Goal: Task Accomplishment & Management: Use online tool/utility

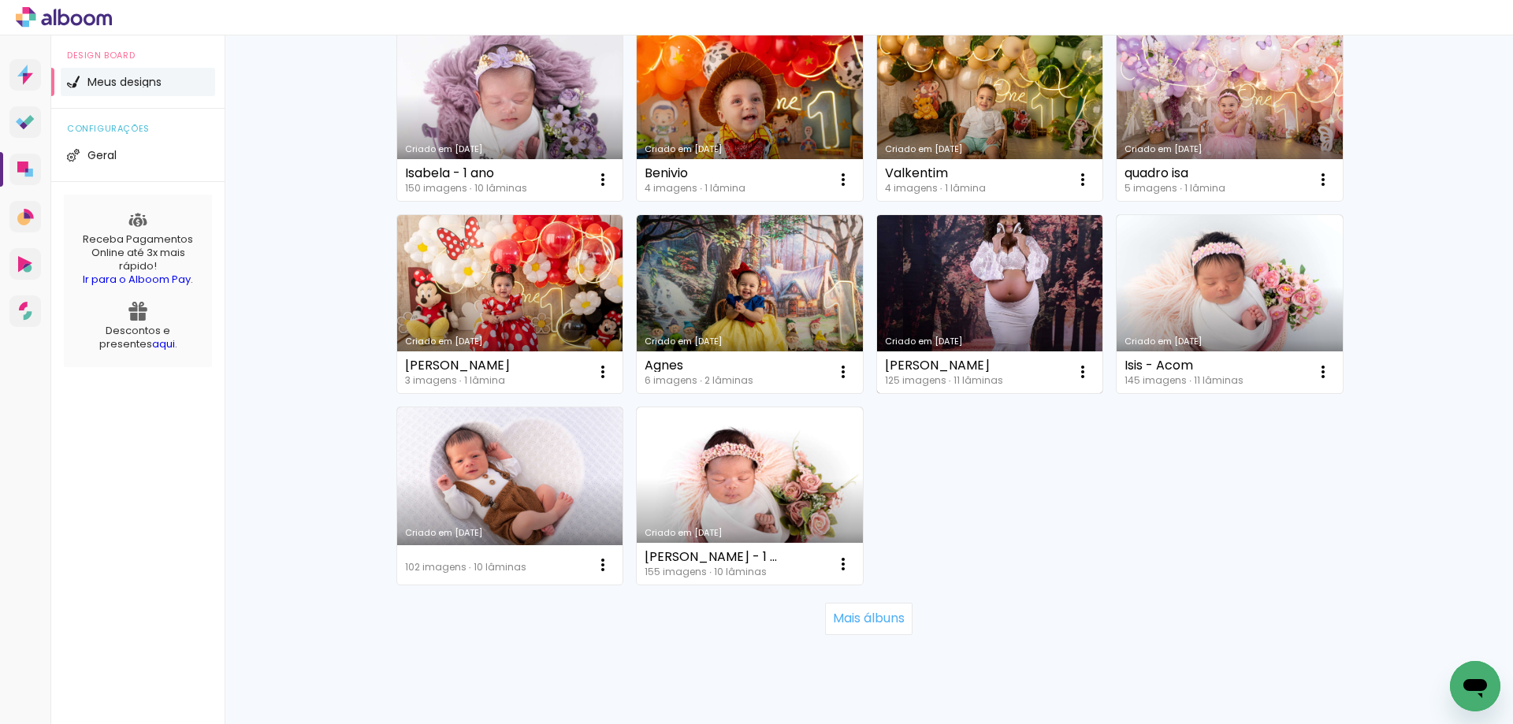
scroll to position [987, 0]
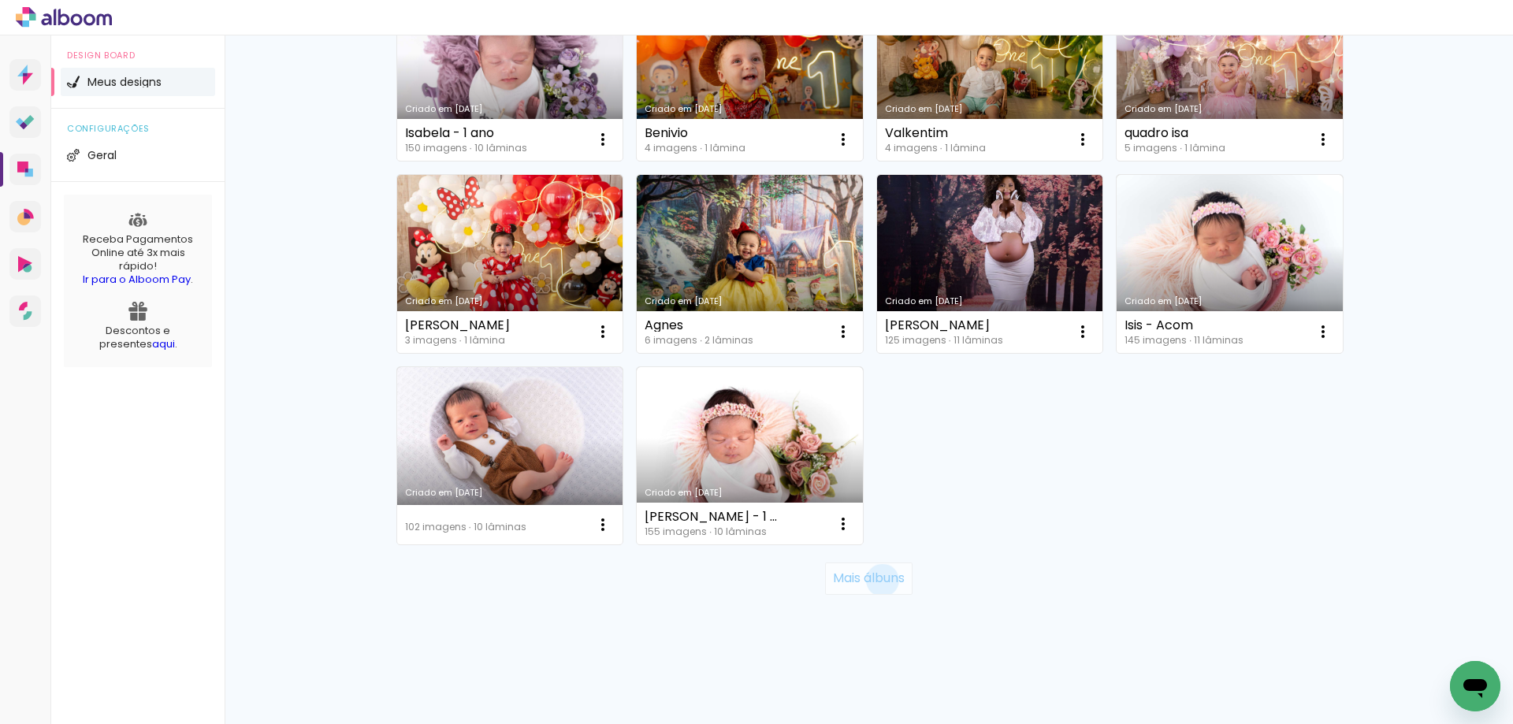
click at [0, 0] on slot "Mais álbuns" at bounding box center [0, 0] width 0 height 0
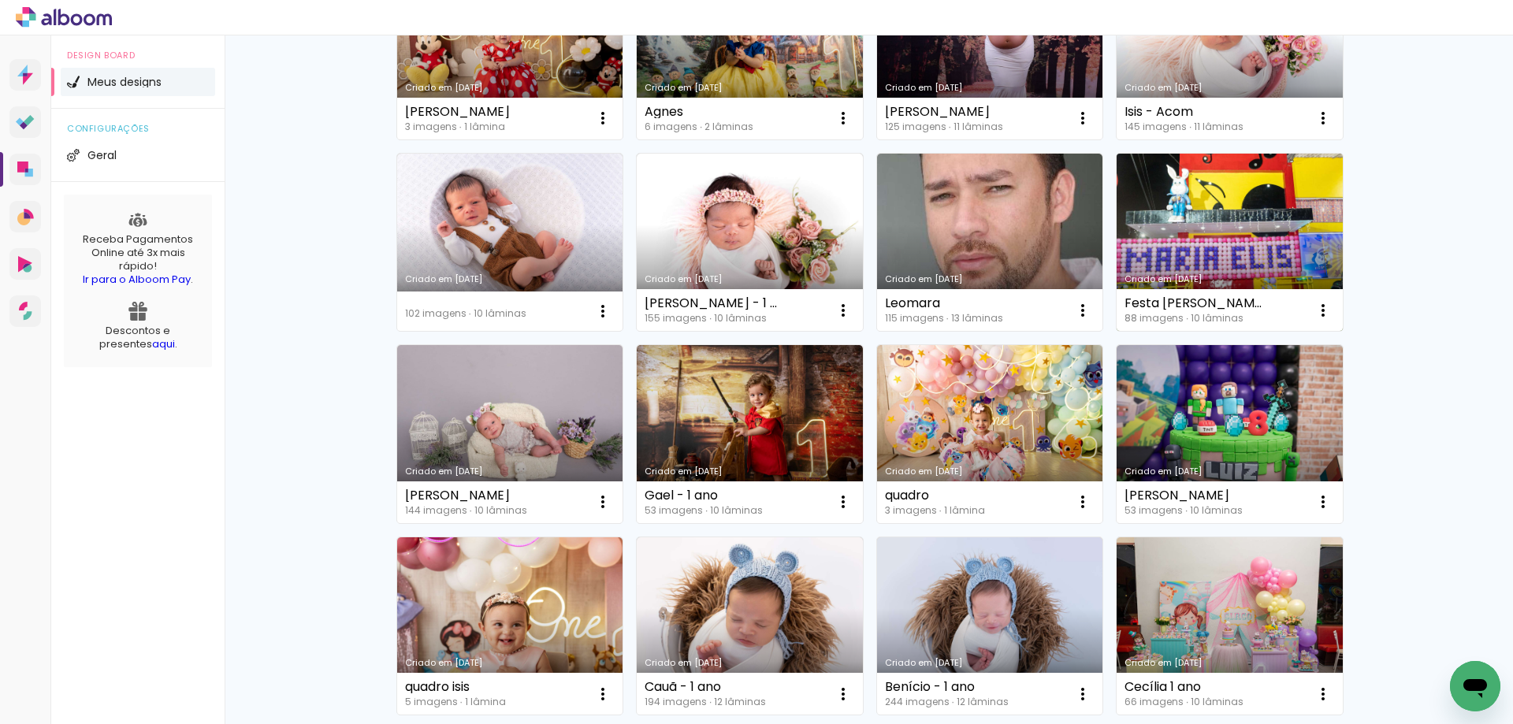
scroll to position [1223, 0]
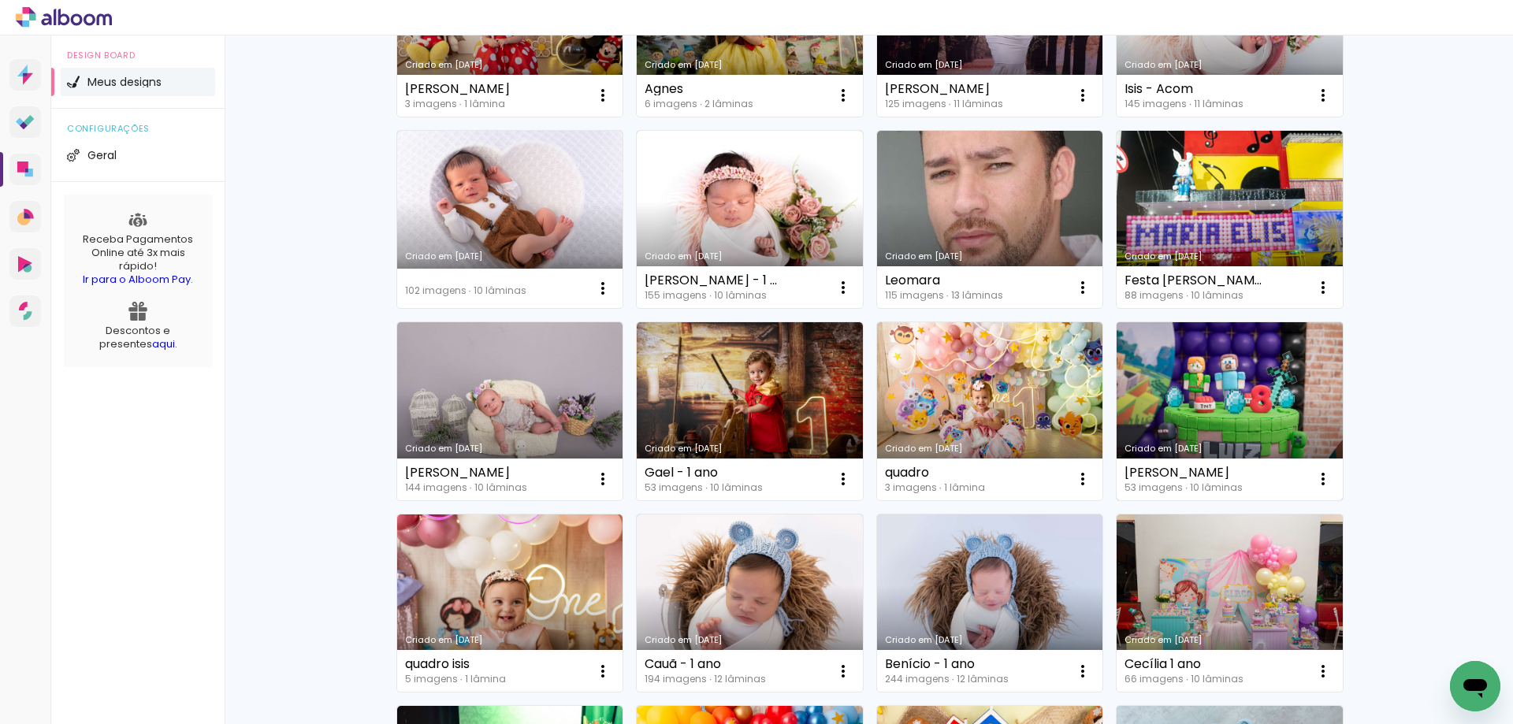
click at [1244, 397] on link "Criado em [DATE]" at bounding box center [1230, 411] width 226 height 178
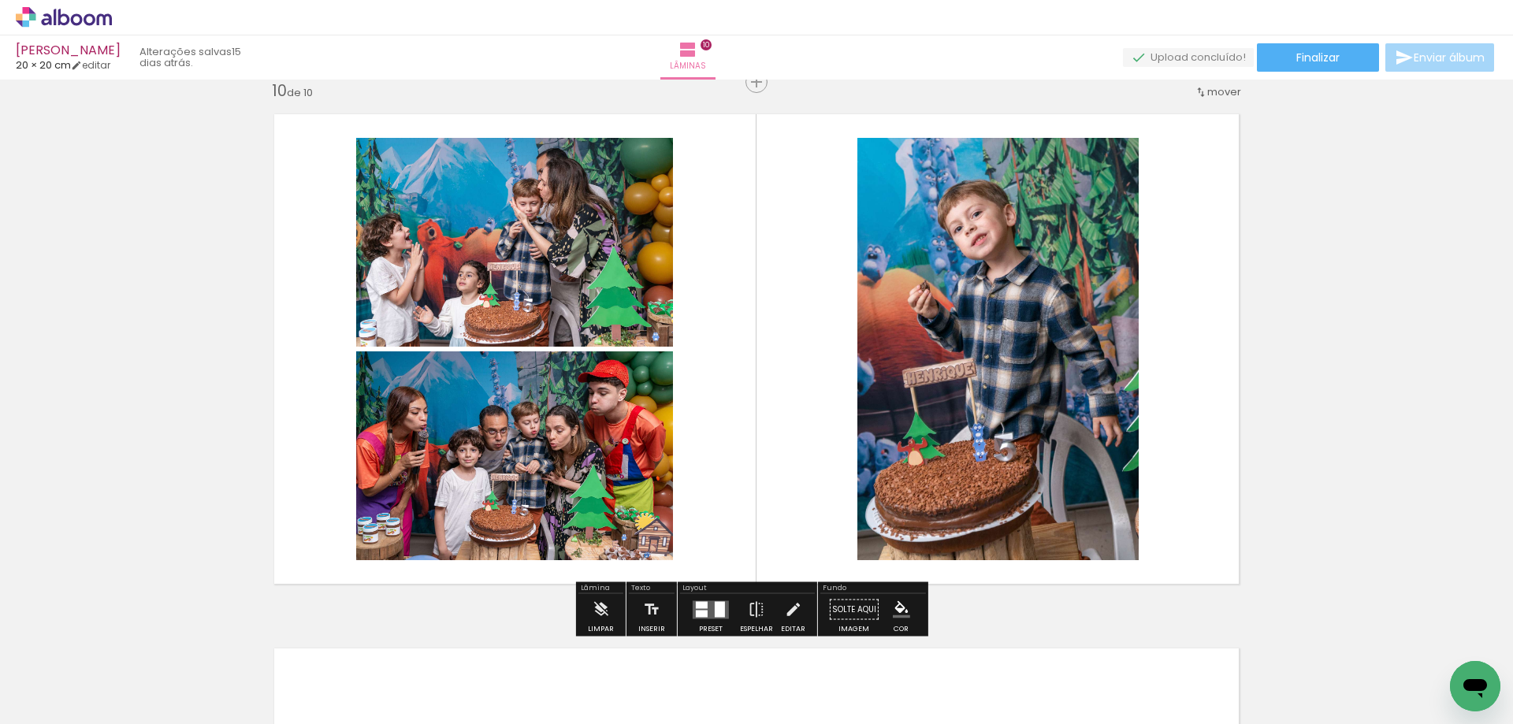
scroll to position [4886, 0]
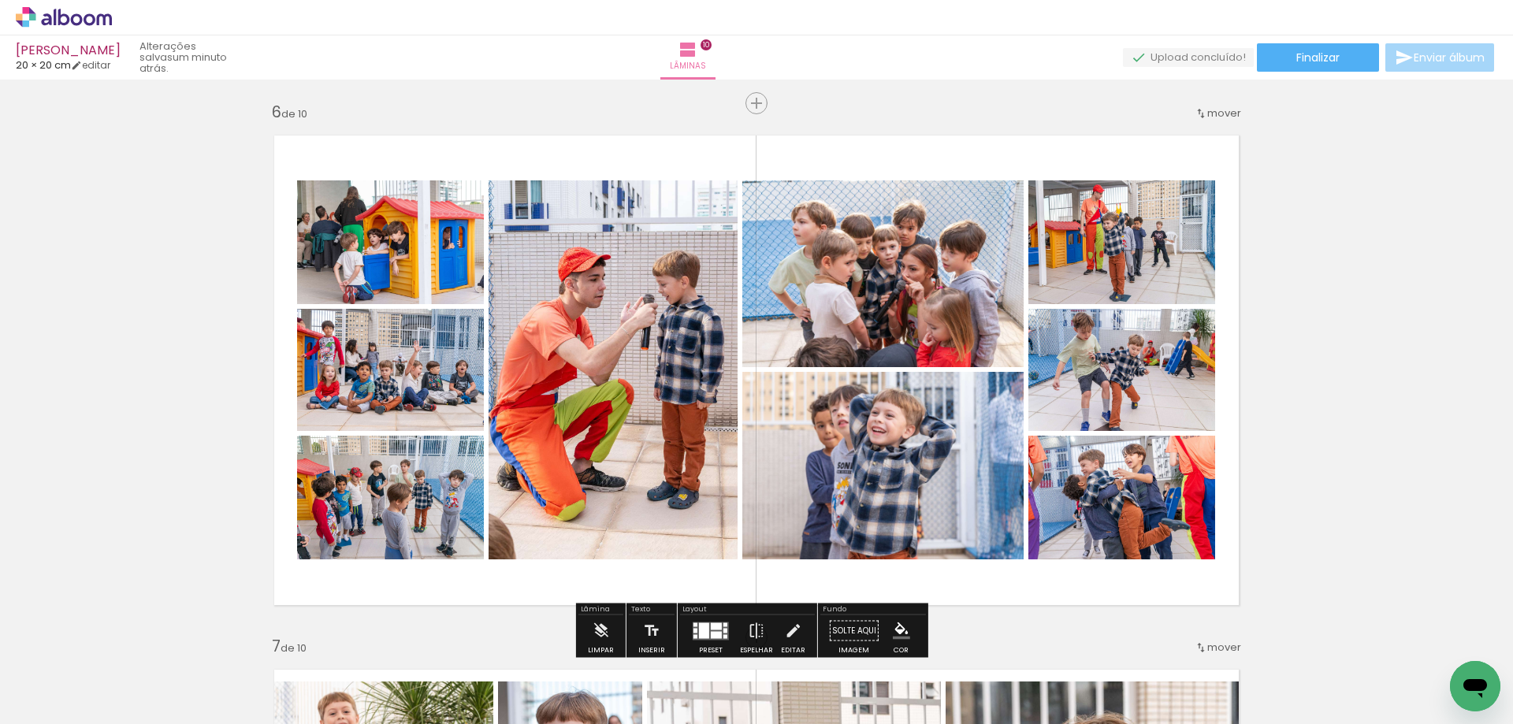
scroll to position [0, 4757]
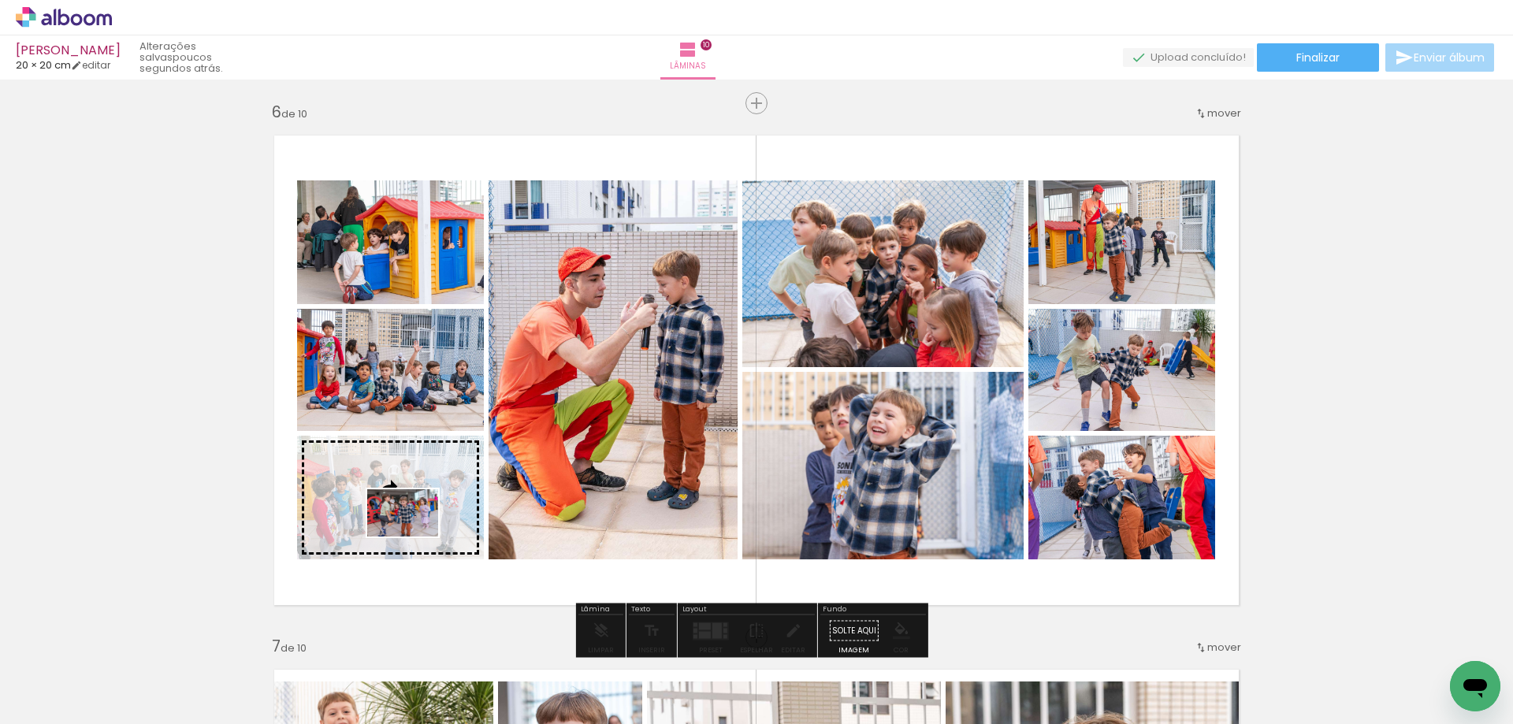
drag, startPoint x: 687, startPoint y: 673, endPoint x: 414, endPoint y: 537, distance: 304.8
click at [414, 537] on quentale-workspace at bounding box center [756, 362] width 1513 height 724
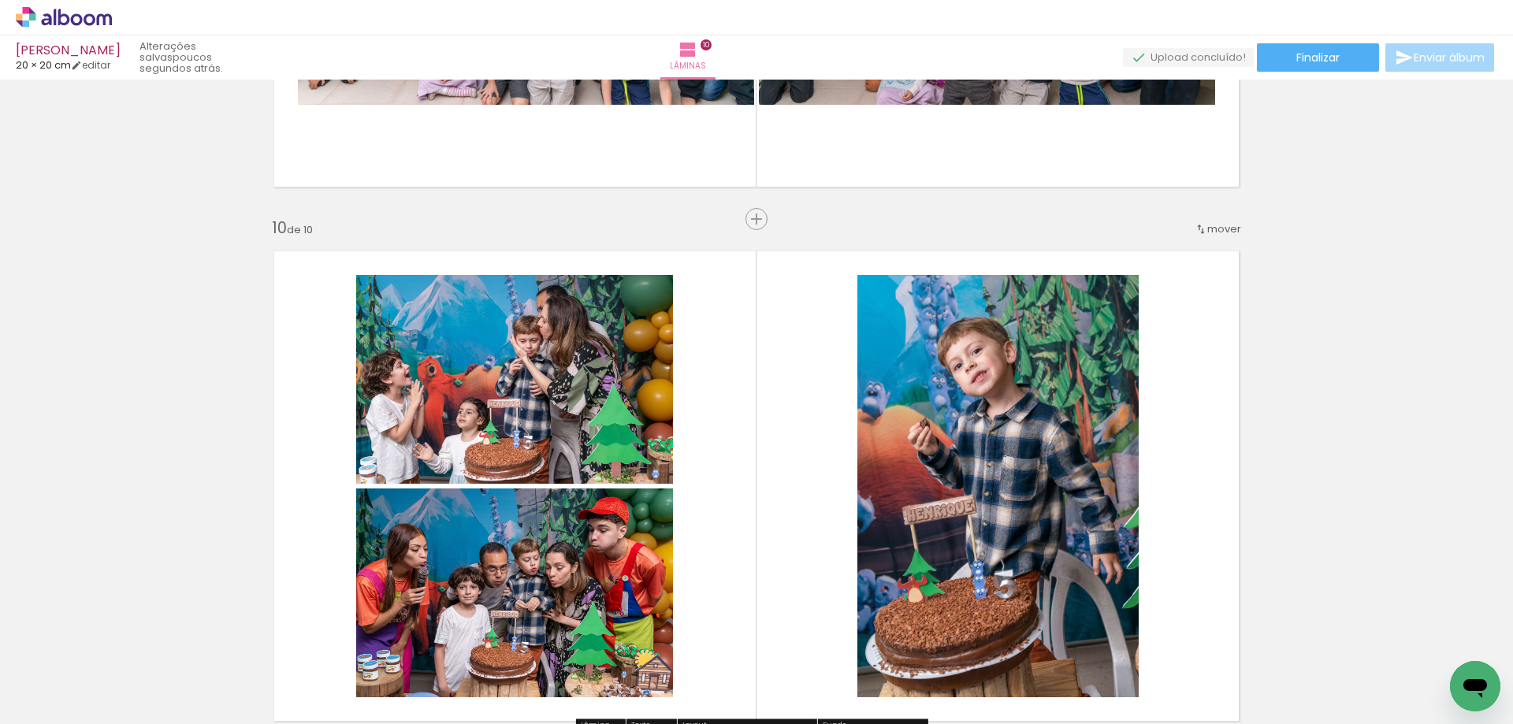
scroll to position [4722, 0]
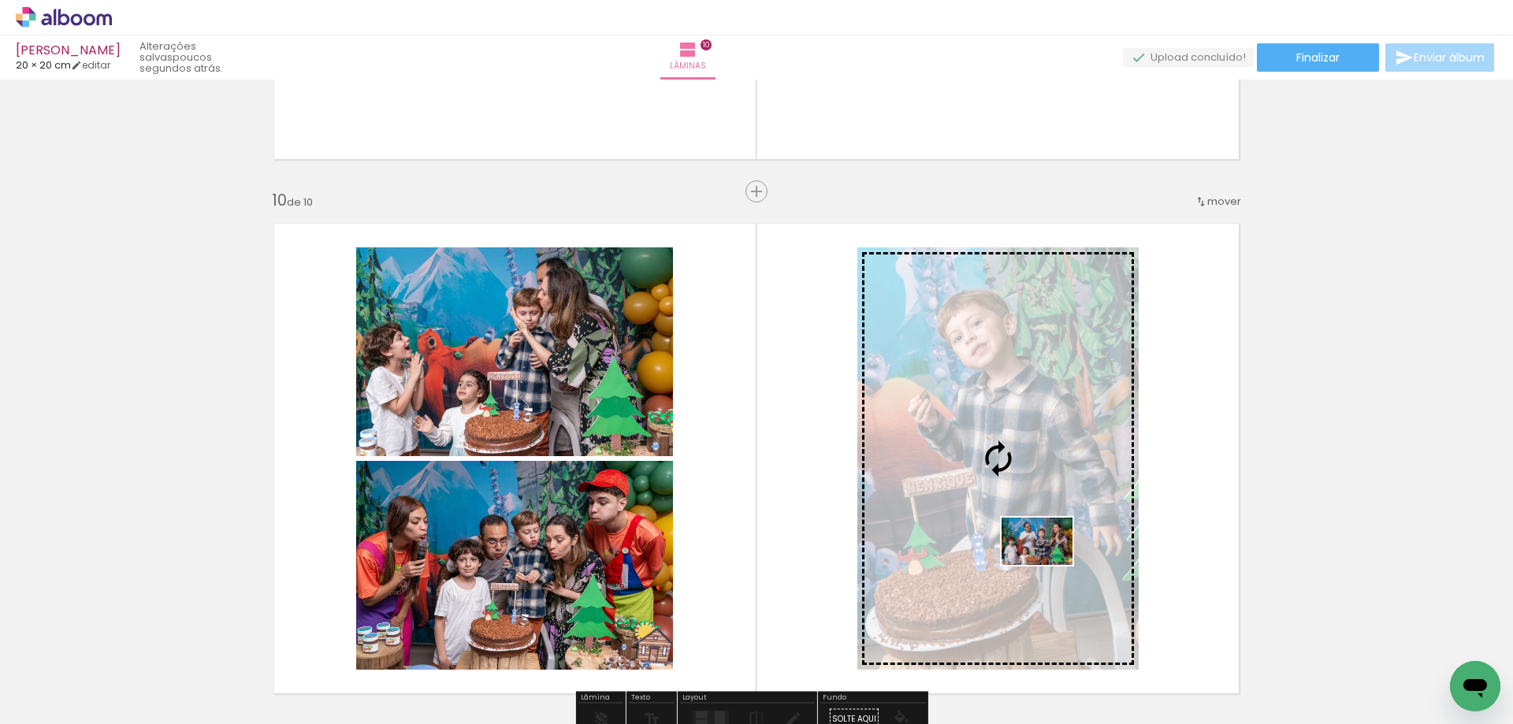
drag, startPoint x: 1050, startPoint y: 682, endPoint x: 1049, endPoint y: 565, distance: 116.6
click at [1049, 565] on quentale-workspace at bounding box center [756, 362] width 1513 height 724
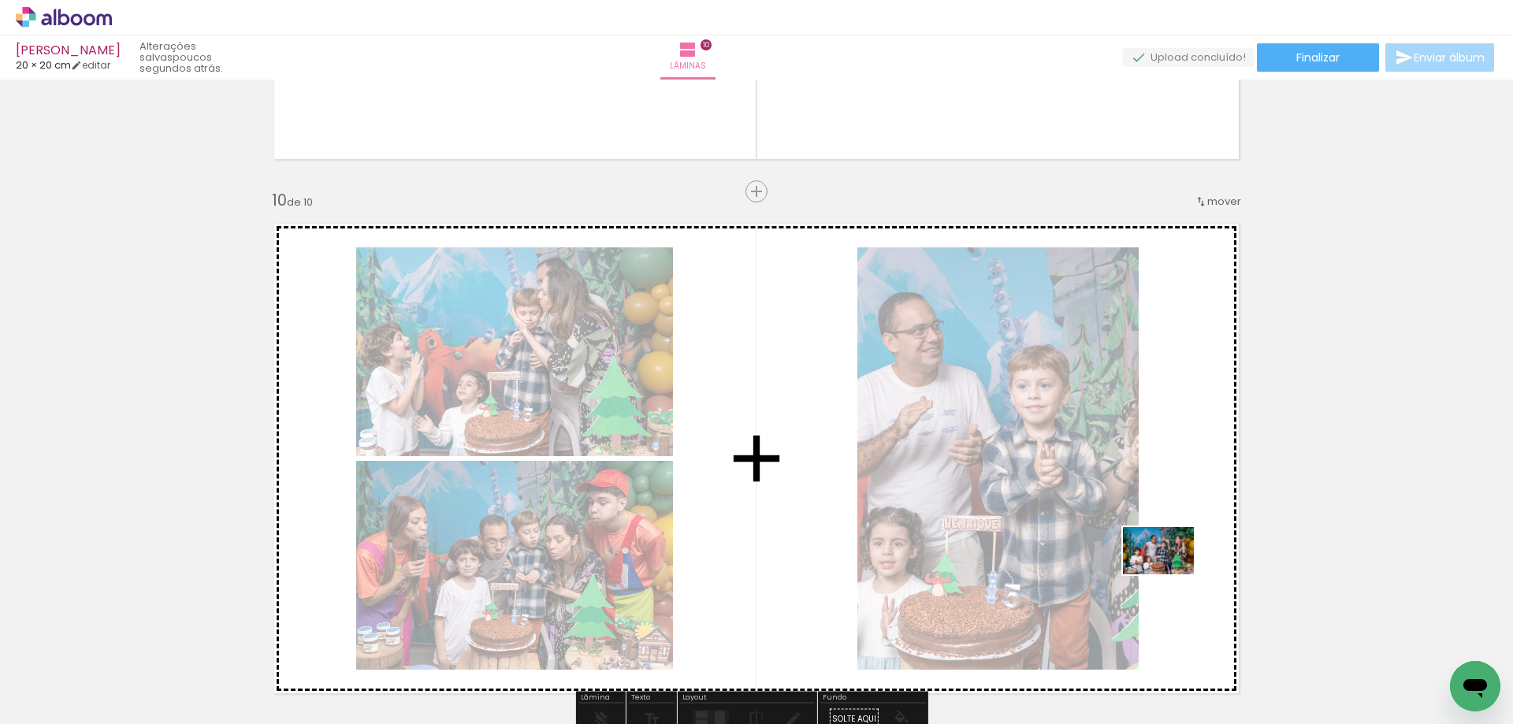
drag, startPoint x: 1147, startPoint y: 678, endPoint x: 1170, endPoint y: 574, distance: 106.5
click at [1170, 574] on quentale-workspace at bounding box center [756, 362] width 1513 height 724
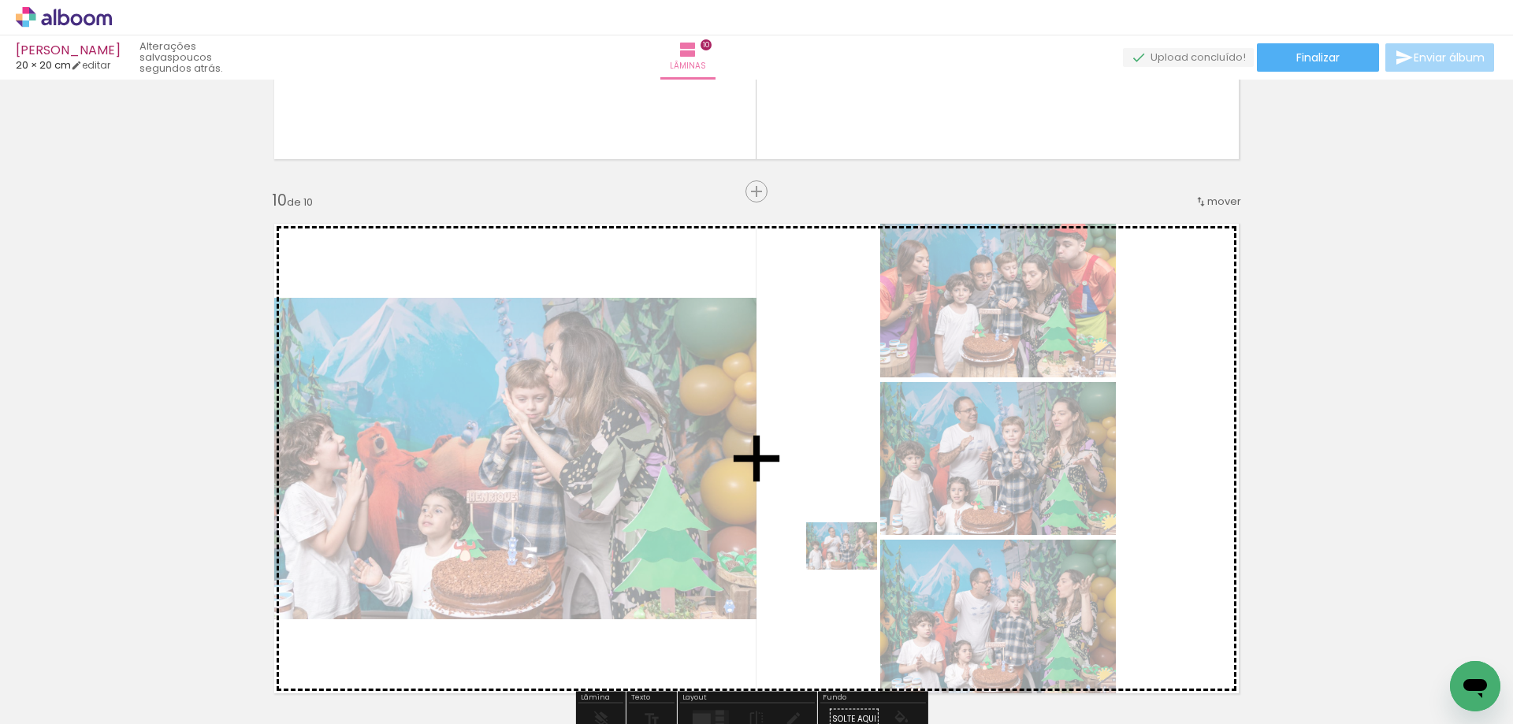
drag, startPoint x: 1054, startPoint y: 677, endPoint x: 853, endPoint y: 570, distance: 227.7
click at [853, 570] on quentale-workspace at bounding box center [756, 362] width 1513 height 724
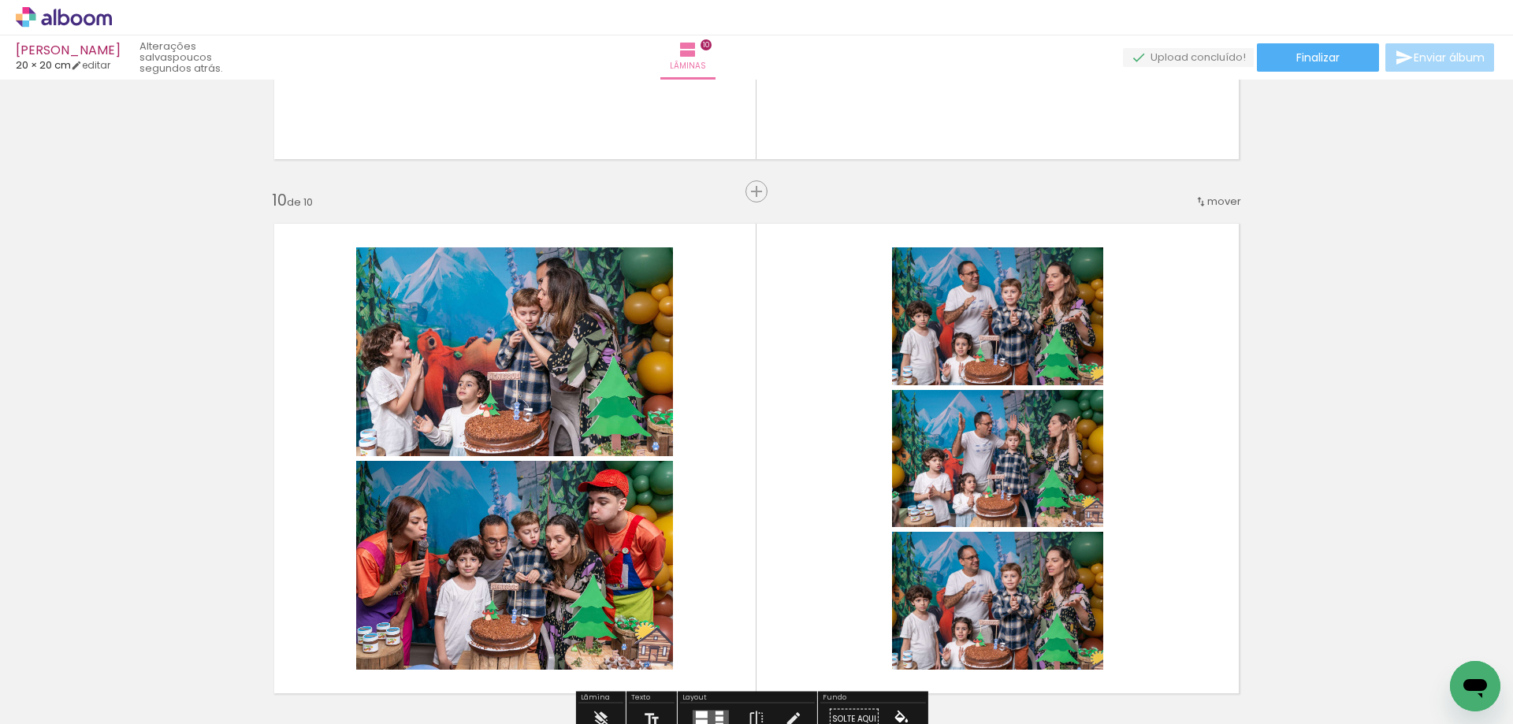
click at [1057, 678] on div at bounding box center [1049, 671] width 78 height 52
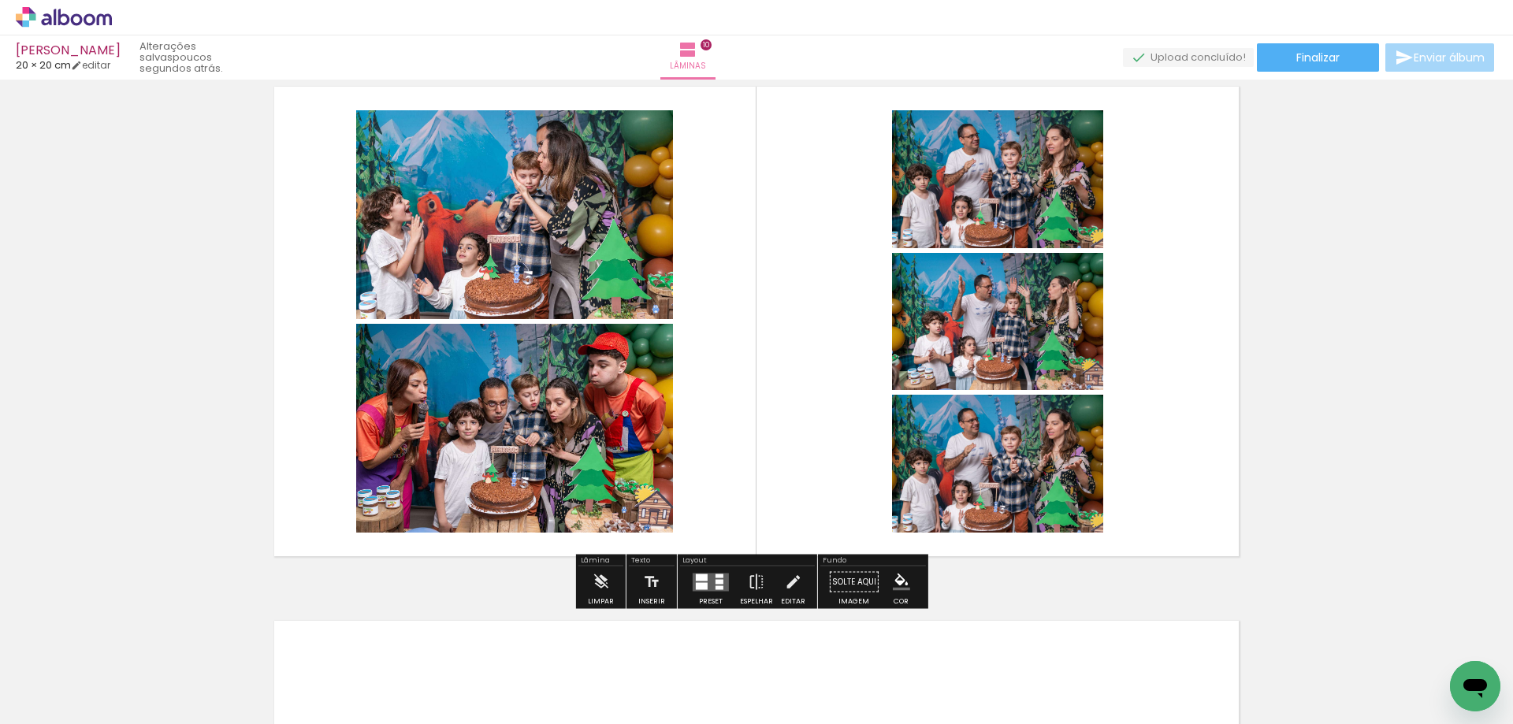
scroll to position [4880, 0]
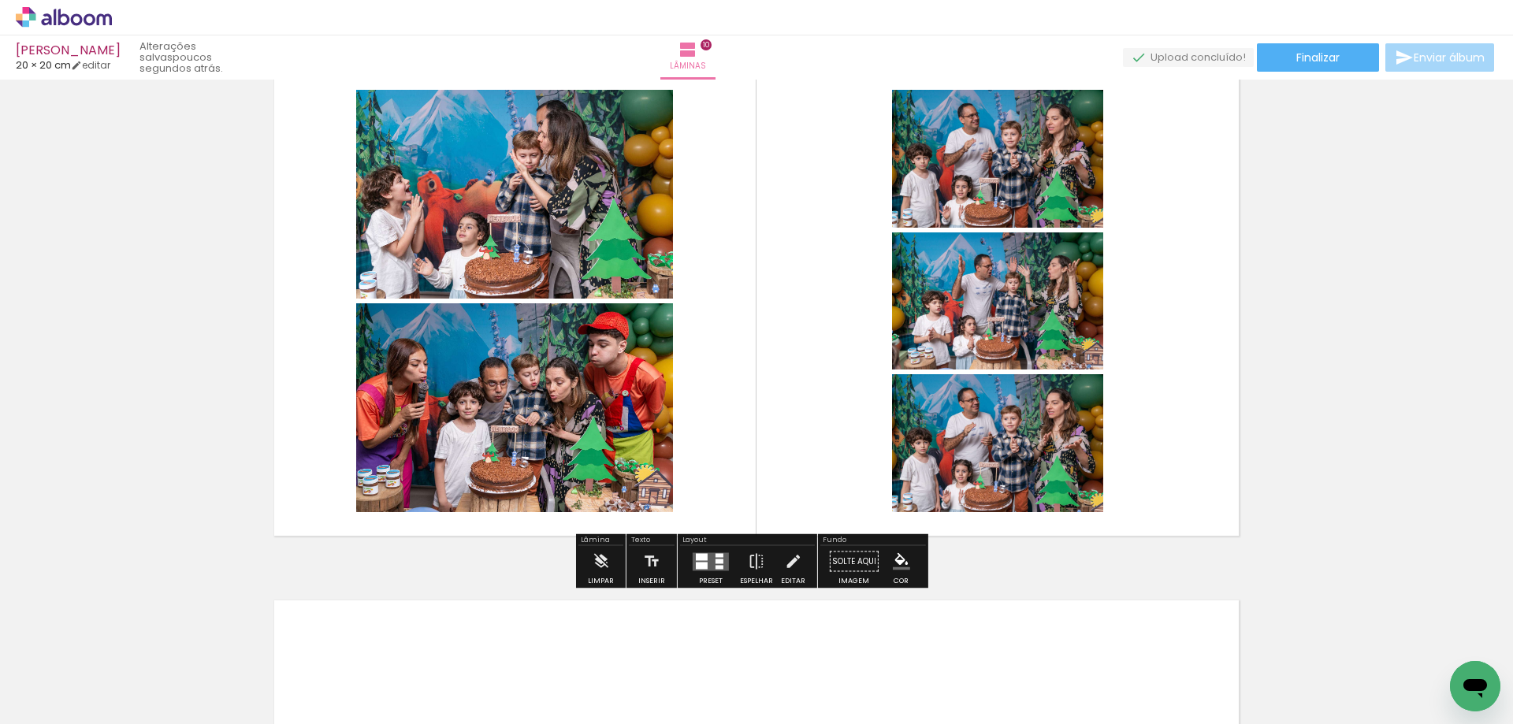
click at [711, 558] on quentale-layouter at bounding box center [711, 561] width 36 height 18
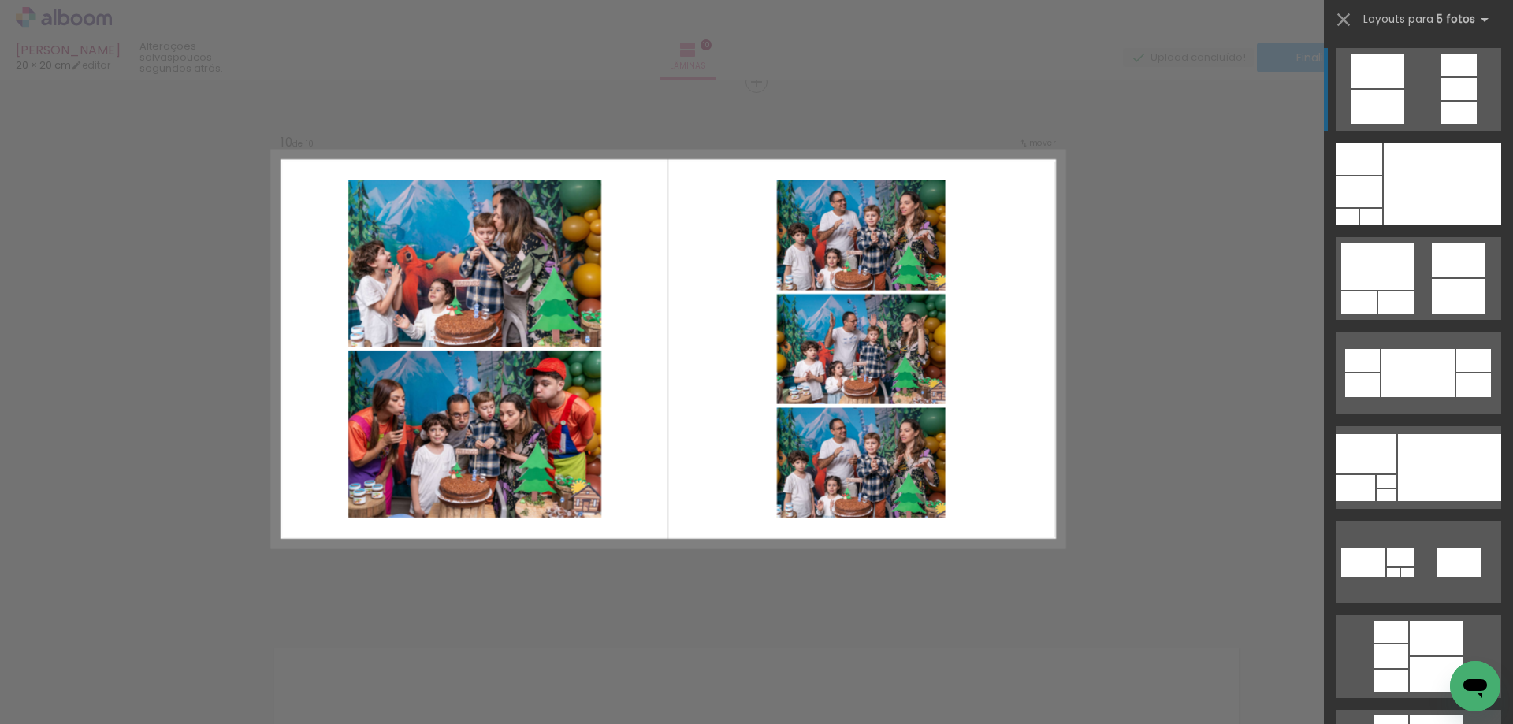
scroll to position [4828, 0]
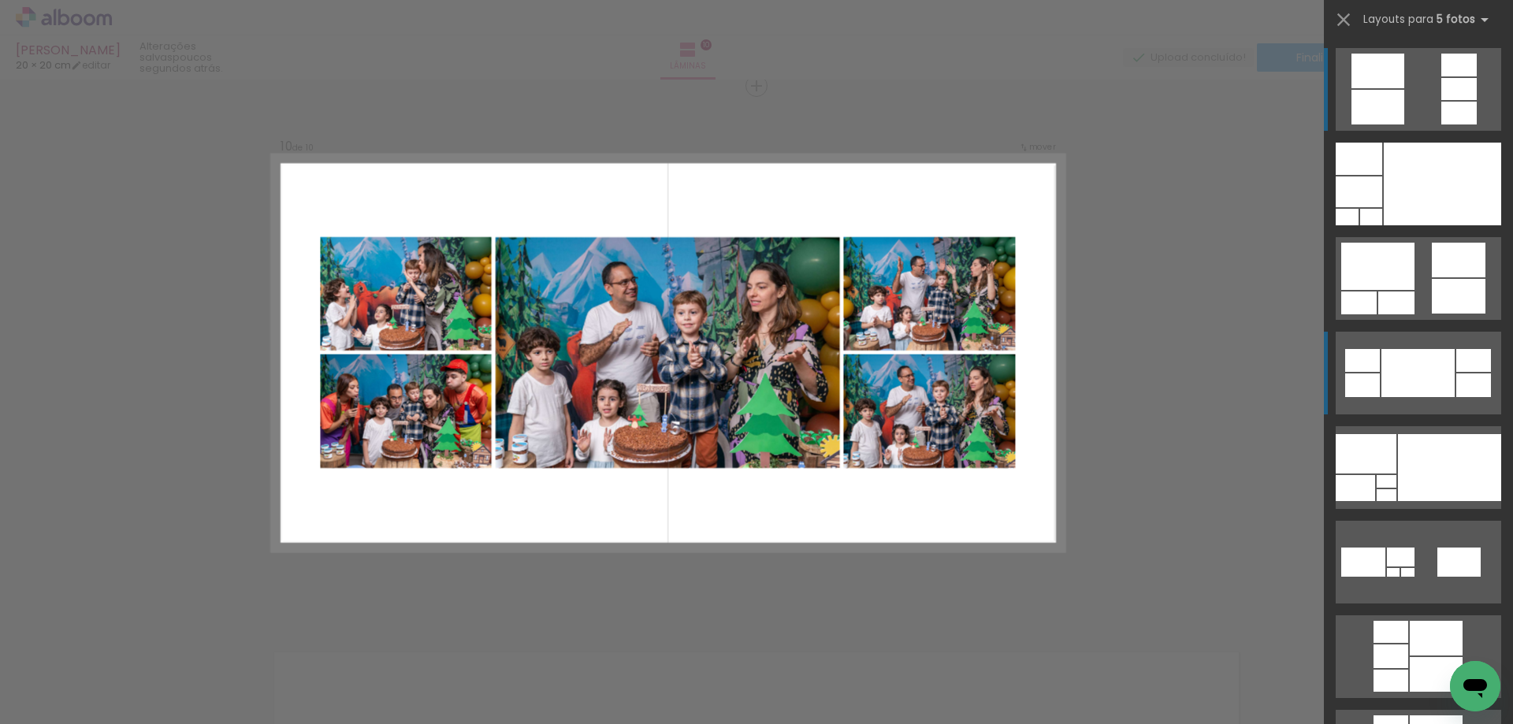
click at [1406, 366] on div at bounding box center [1417, 373] width 73 height 48
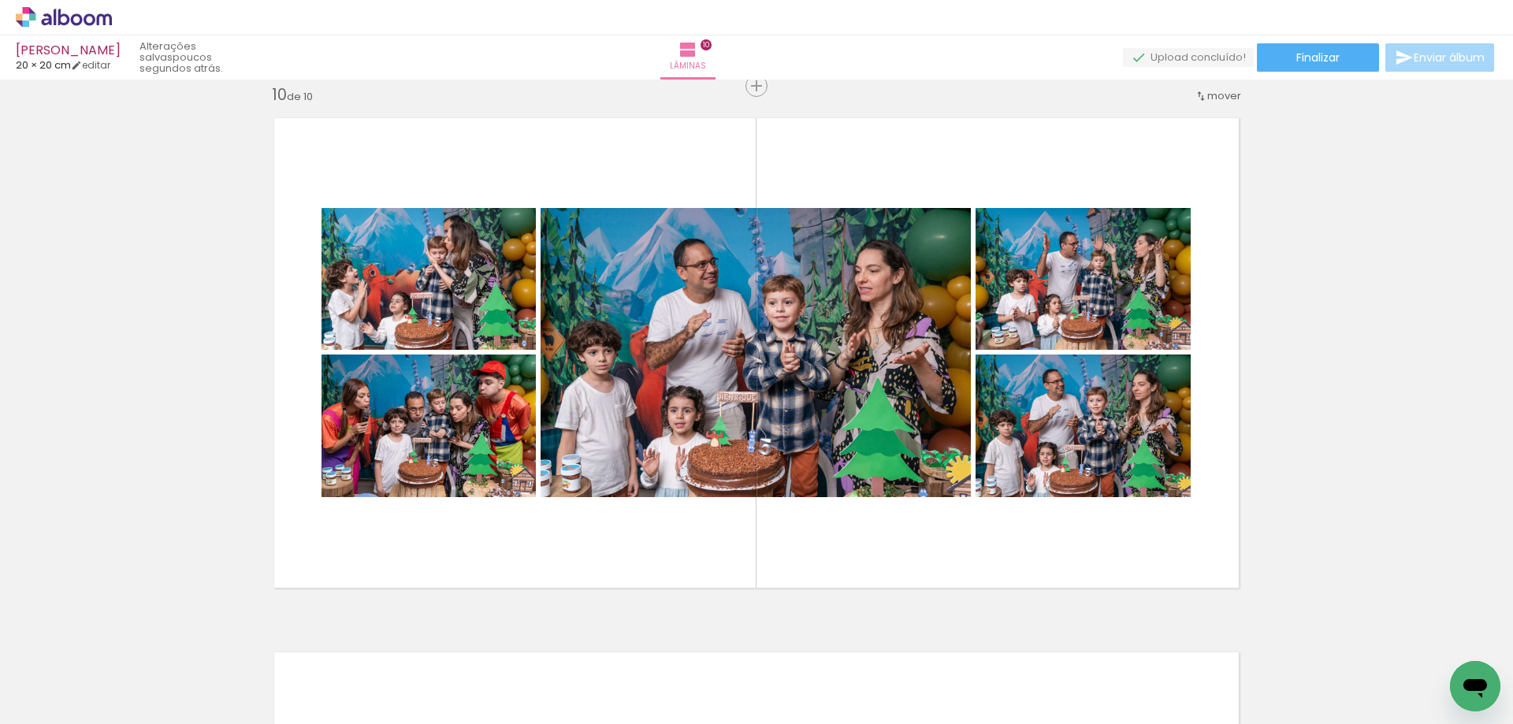
click at [1055, 672] on div "2 Esta imagem aparece 2 vezes no seu álbum" at bounding box center [1049, 671] width 12 height 12
click at [1058, 656] on div at bounding box center [1049, 671] width 78 height 52
click at [1018, 641] on iron-icon at bounding box center [1014, 639] width 17 height 17
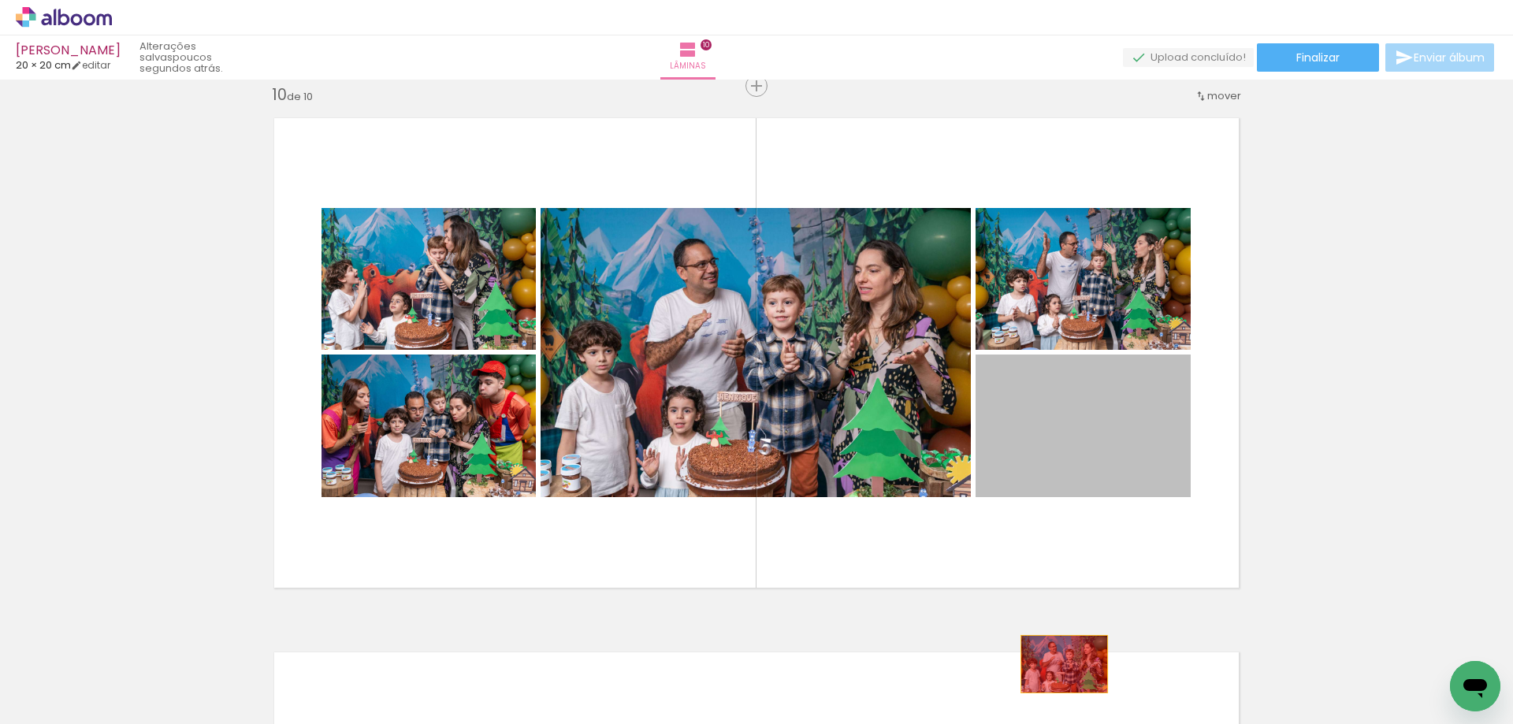
drag, startPoint x: 1094, startPoint y: 445, endPoint x: 1057, endPoint y: 664, distance: 222.0
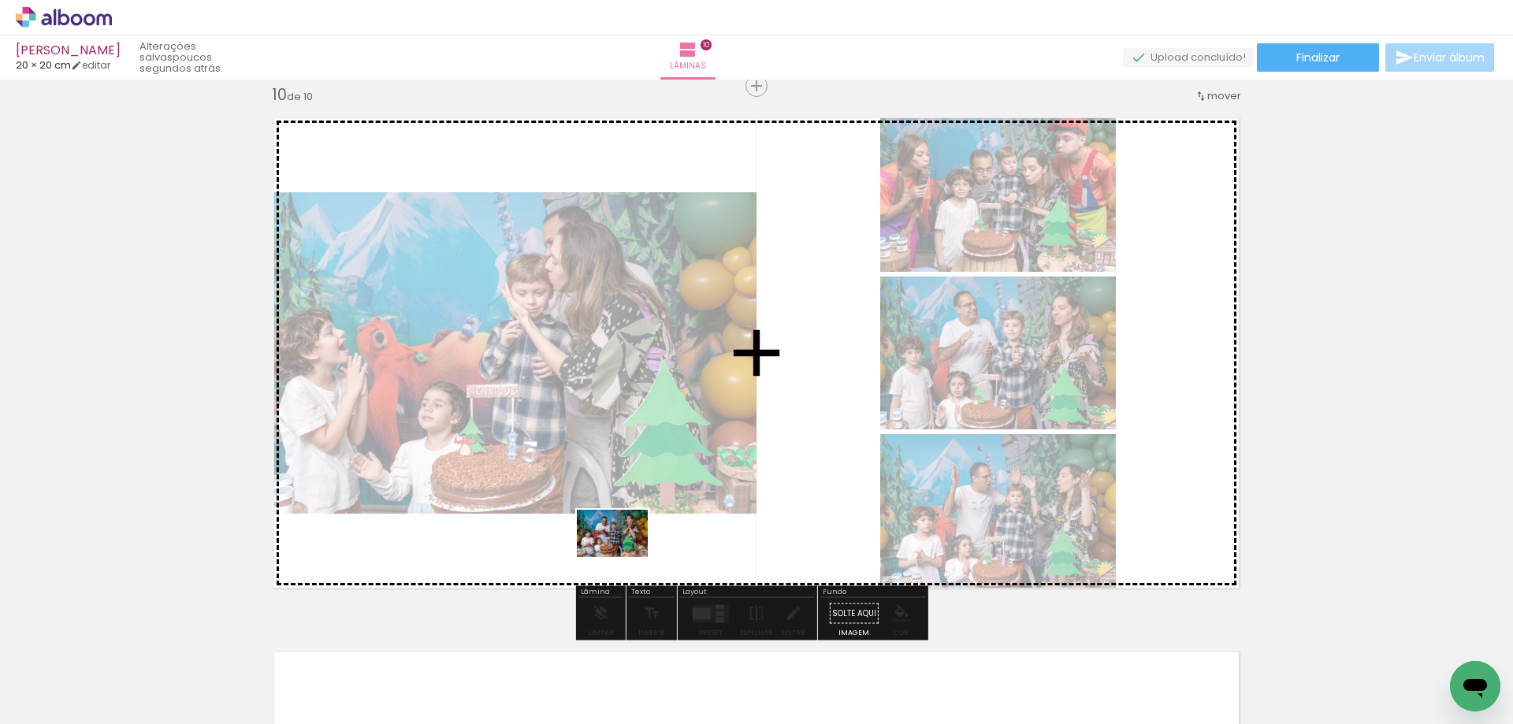
drag, startPoint x: 1247, startPoint y: 677, endPoint x: 624, endPoint y: 557, distance: 633.9
click at [624, 557] on quentale-workspace at bounding box center [756, 362] width 1513 height 724
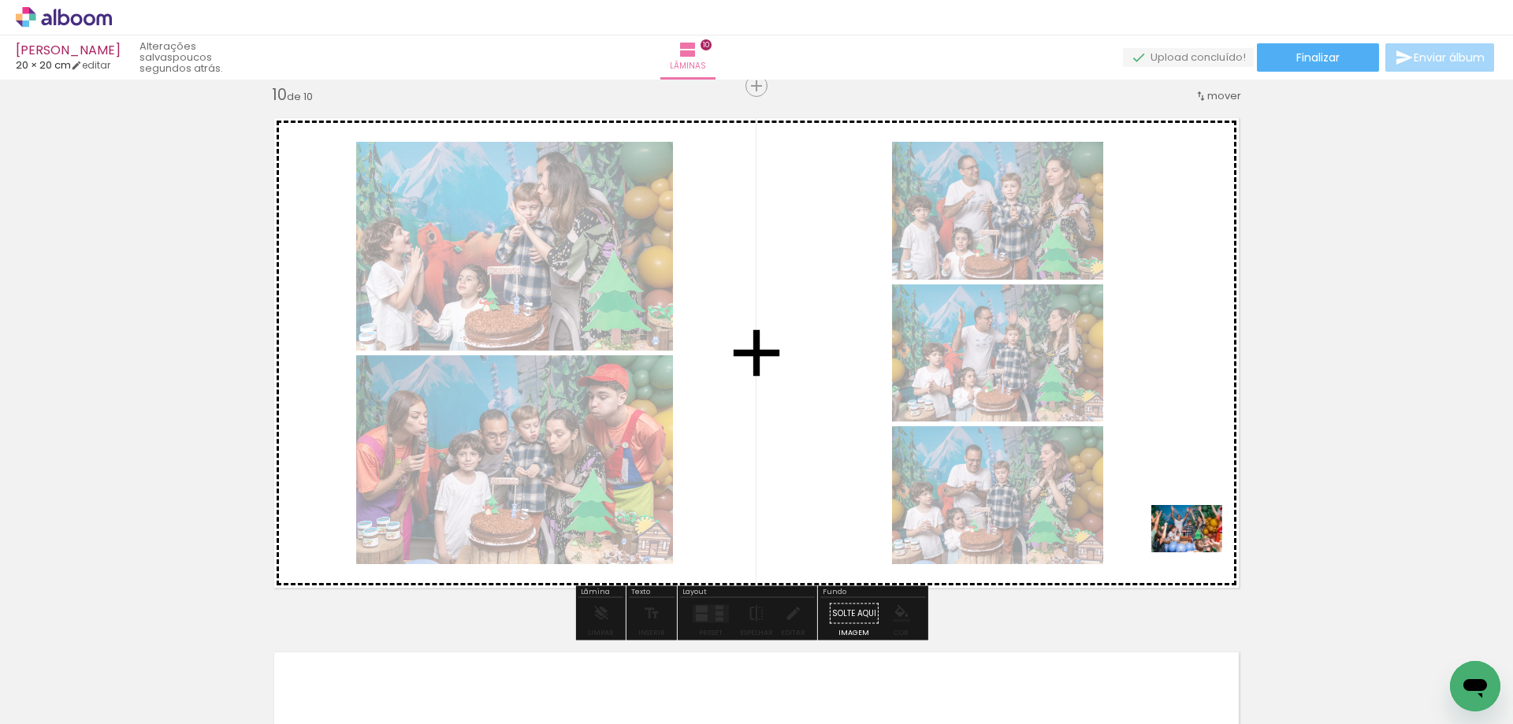
drag, startPoint x: 1396, startPoint y: 682, endPoint x: 1199, endPoint y: 552, distance: 236.0
click at [1199, 552] on quentale-workspace at bounding box center [756, 362] width 1513 height 724
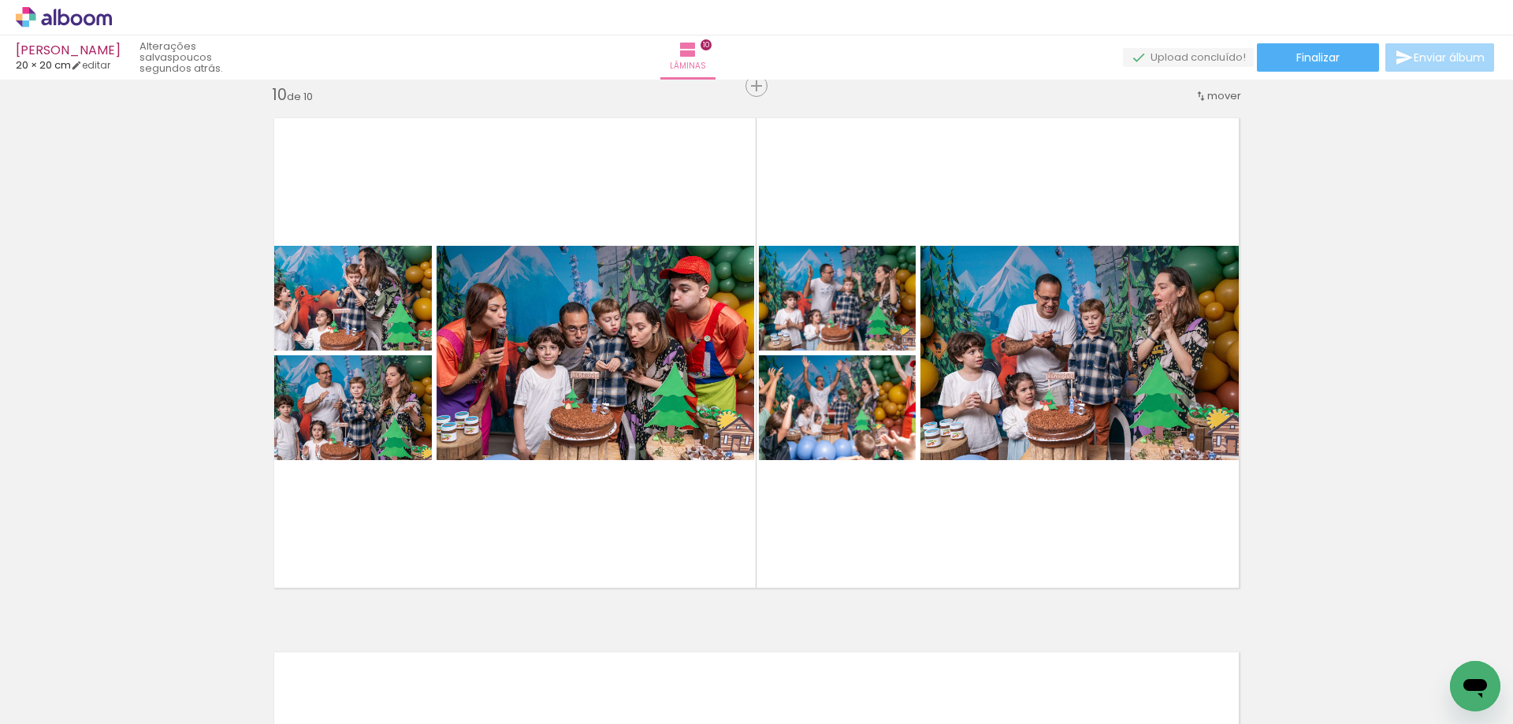
click at [1333, 680] on div at bounding box center [1314, 671] width 78 height 52
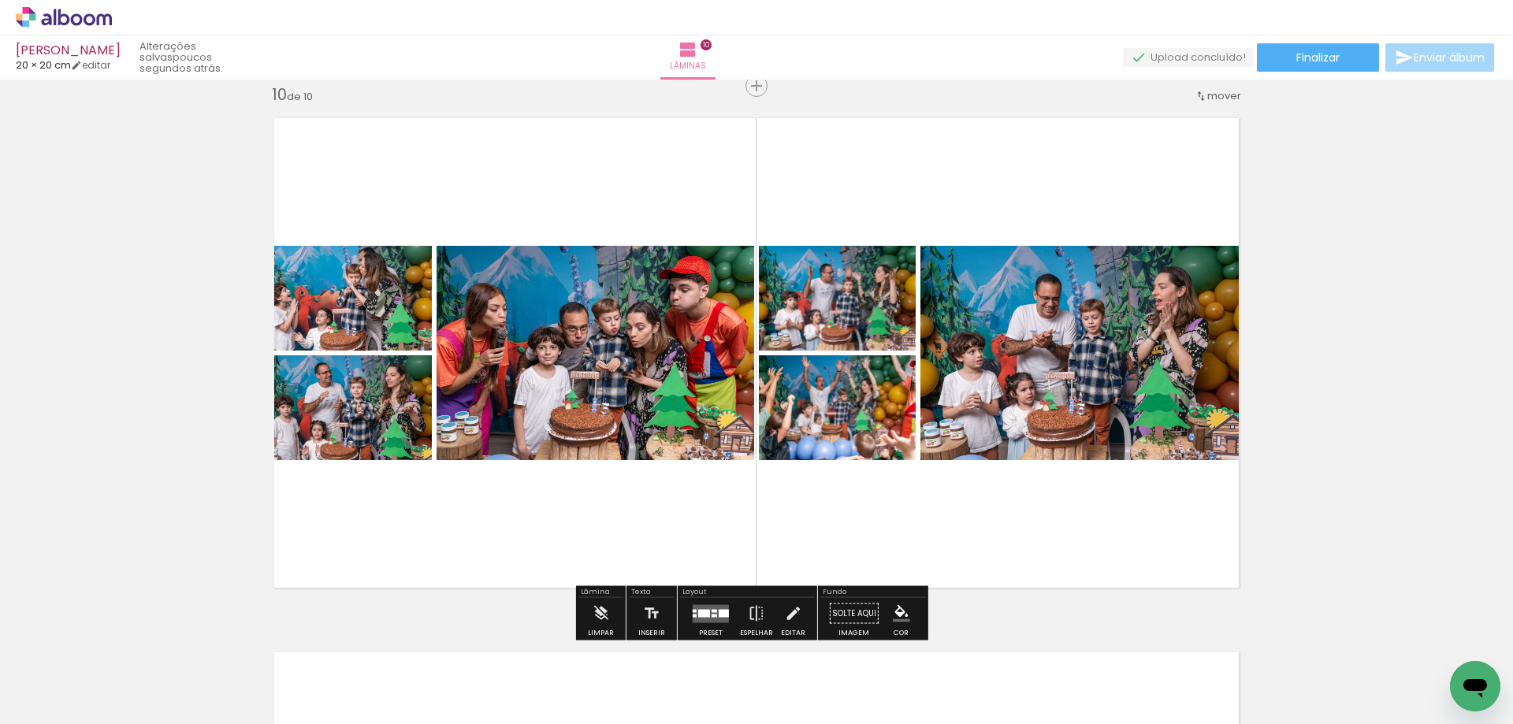
click at [706, 608] on quentale-layouter at bounding box center [711, 613] width 36 height 18
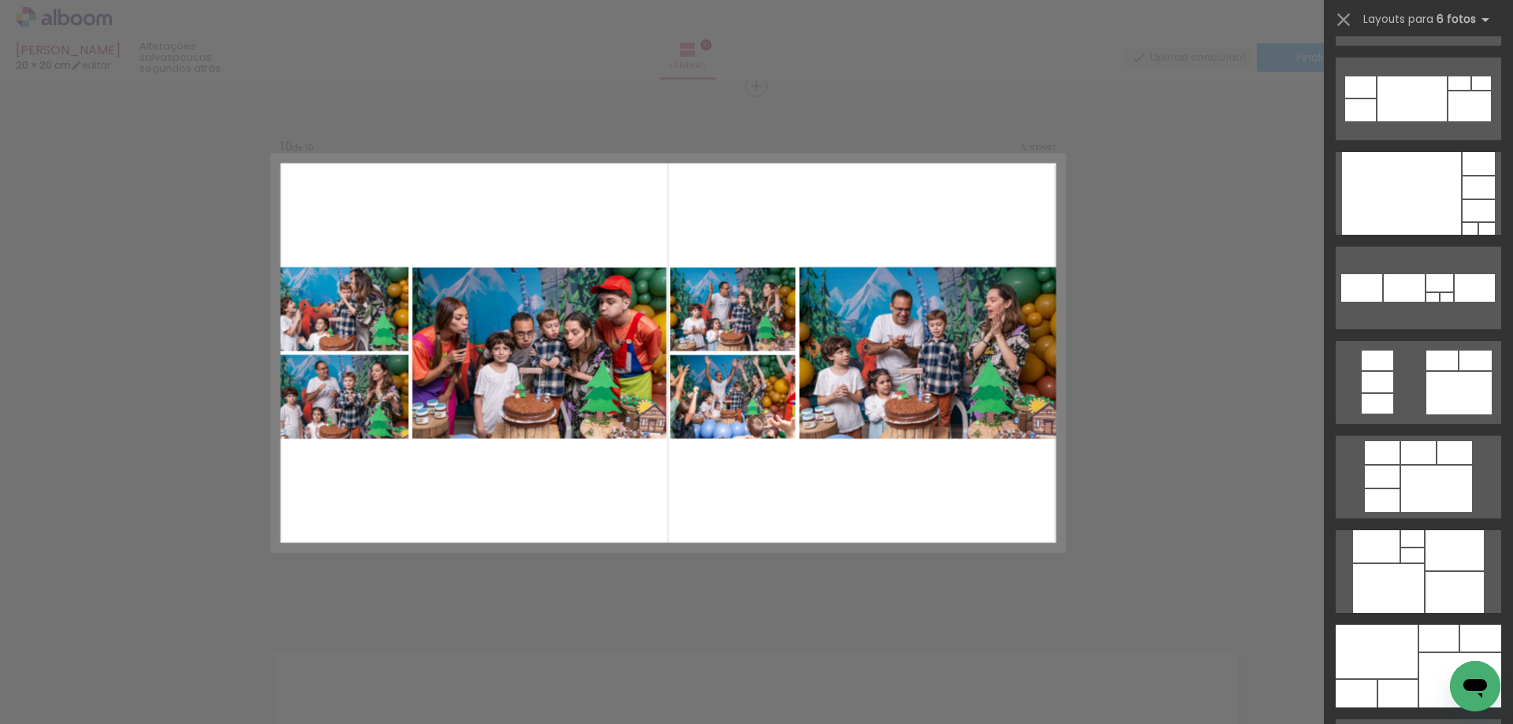
scroll to position [842, 0]
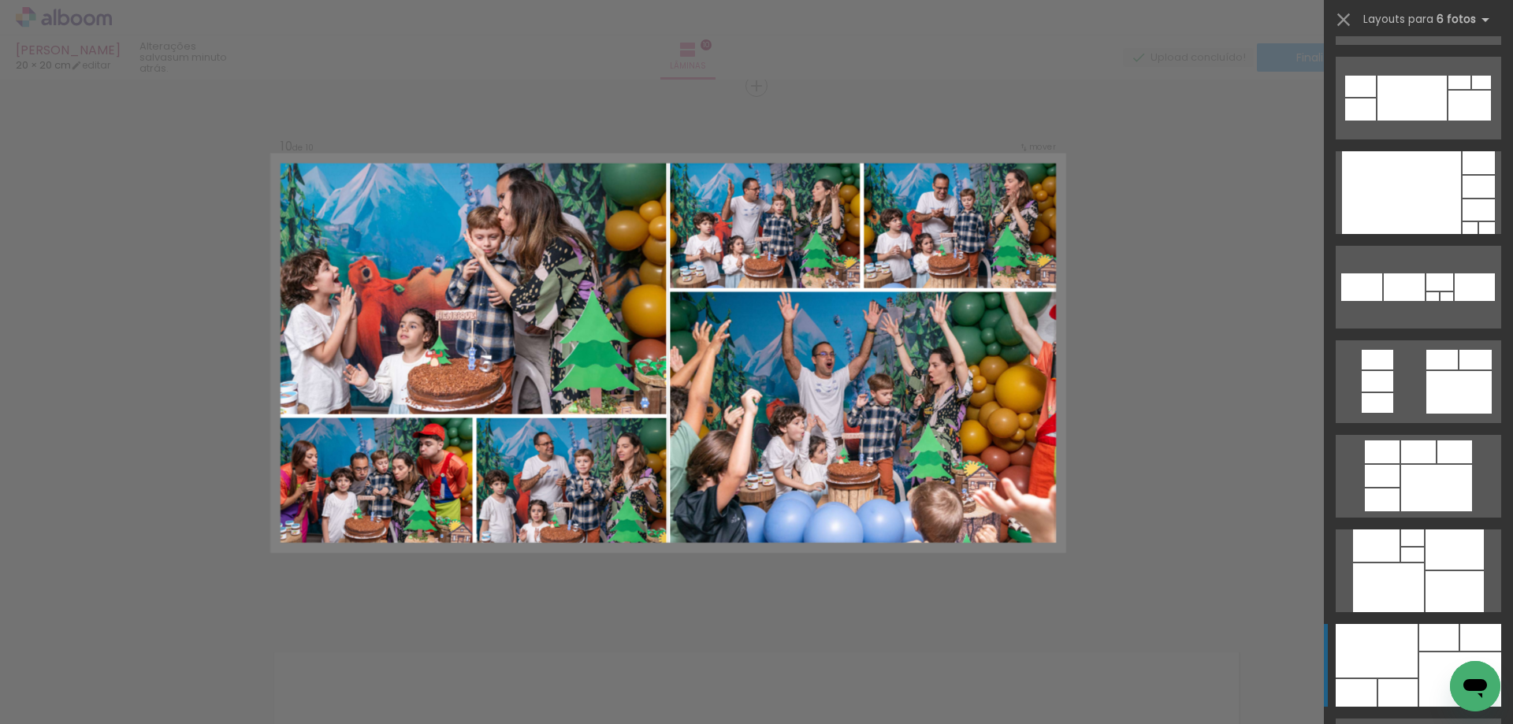
click at [1389, 641] on div at bounding box center [1377, 651] width 82 height 54
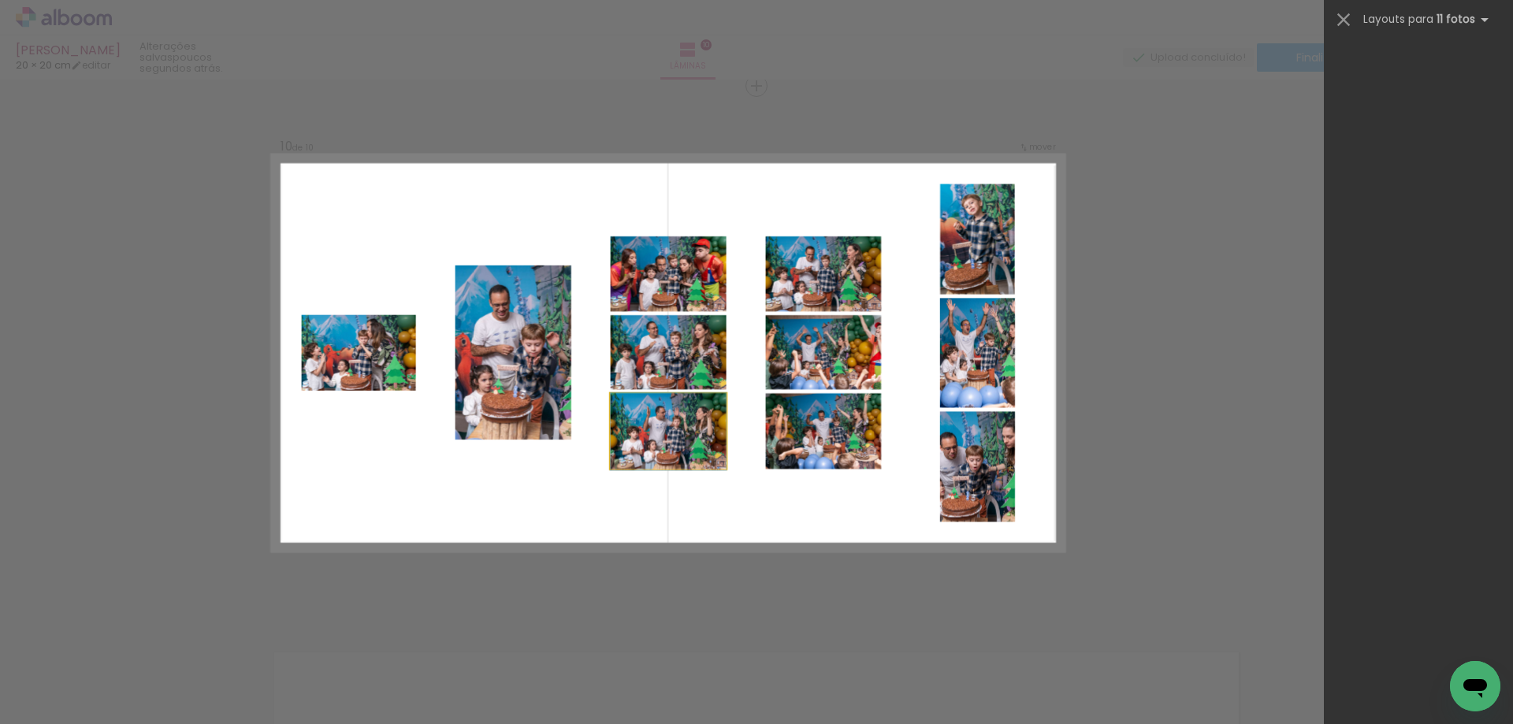
scroll to position [3026, 0]
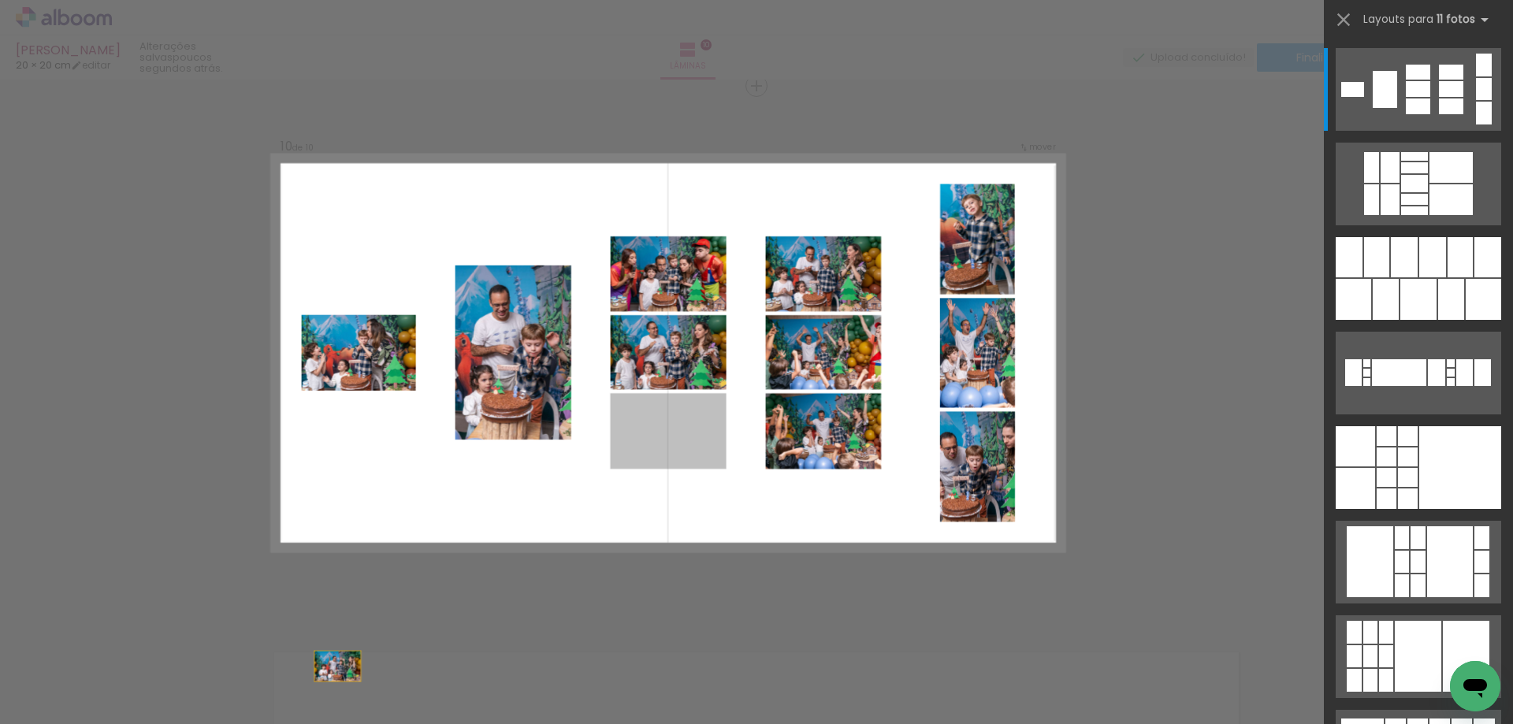
drag, startPoint x: 687, startPoint y: 432, endPoint x: 248, endPoint y: 725, distance: 527.8
click at [248, 723] on html "link( href="../../bower_components/polymer/polymer.html" rel="import" ) picture…" at bounding box center [756, 362] width 1513 height 724
drag, startPoint x: 694, startPoint y: 429, endPoint x: 563, endPoint y: 698, distance: 299.6
click at [563, 698] on quentale-workspace at bounding box center [756, 362] width 1513 height 724
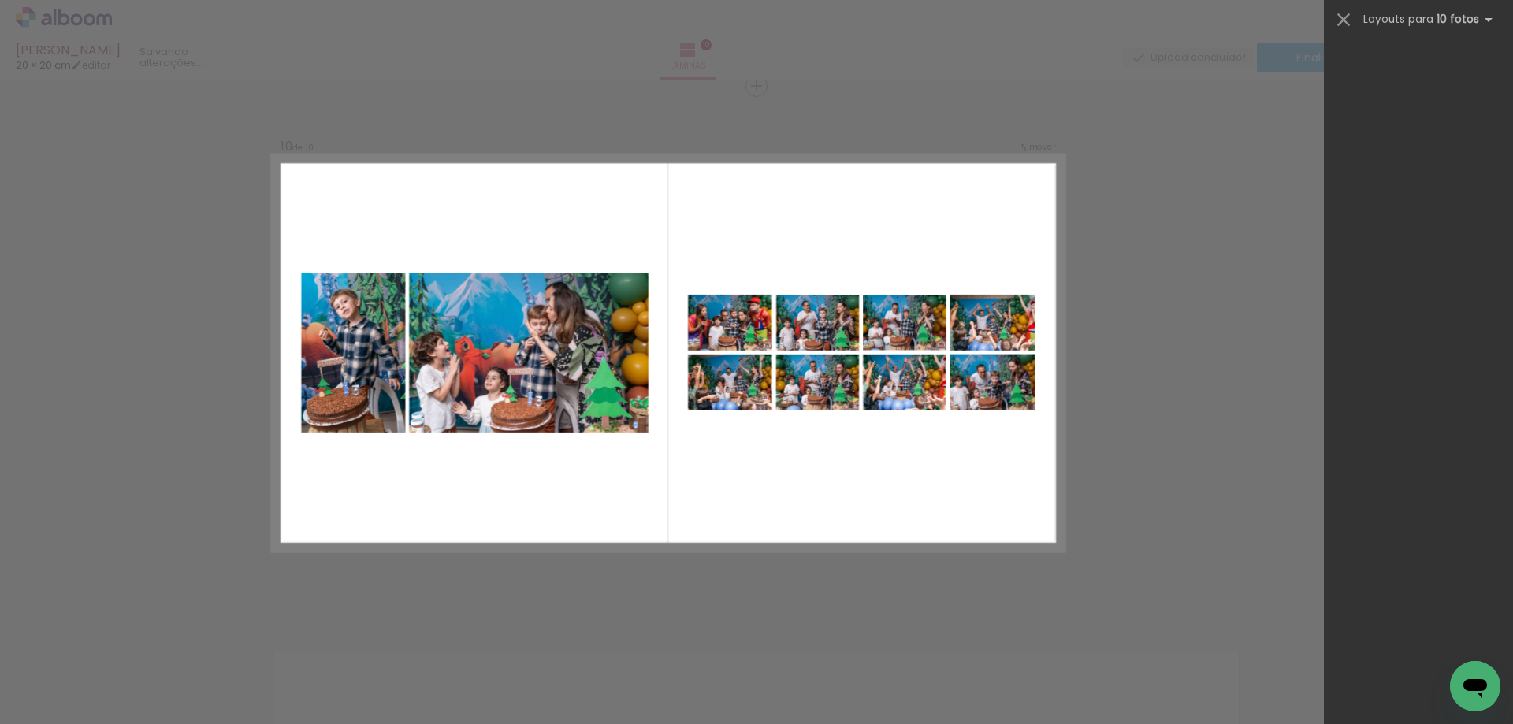
scroll to position [0, 0]
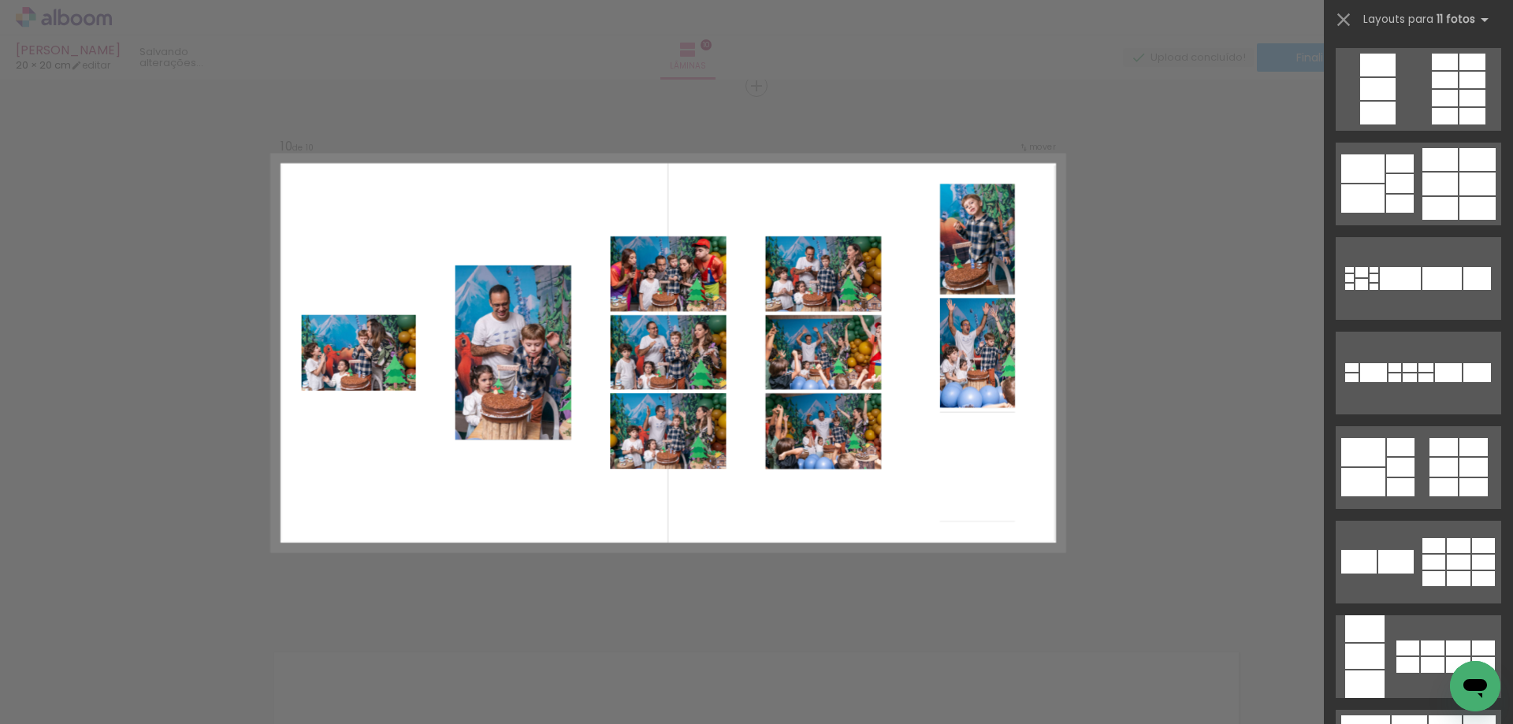
click at [989, 206] on quentale-layouter at bounding box center [669, 353] width 792 height 396
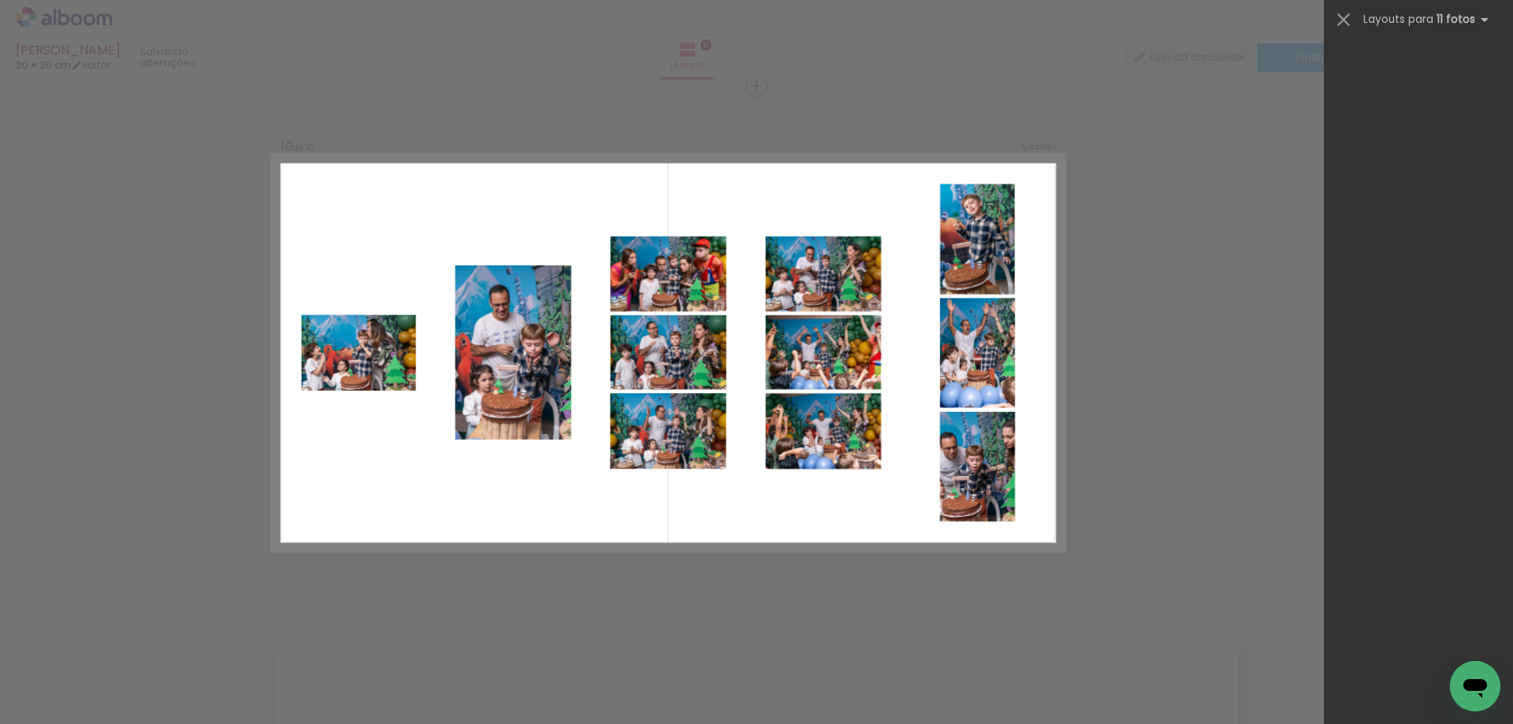
scroll to position [3026, 0]
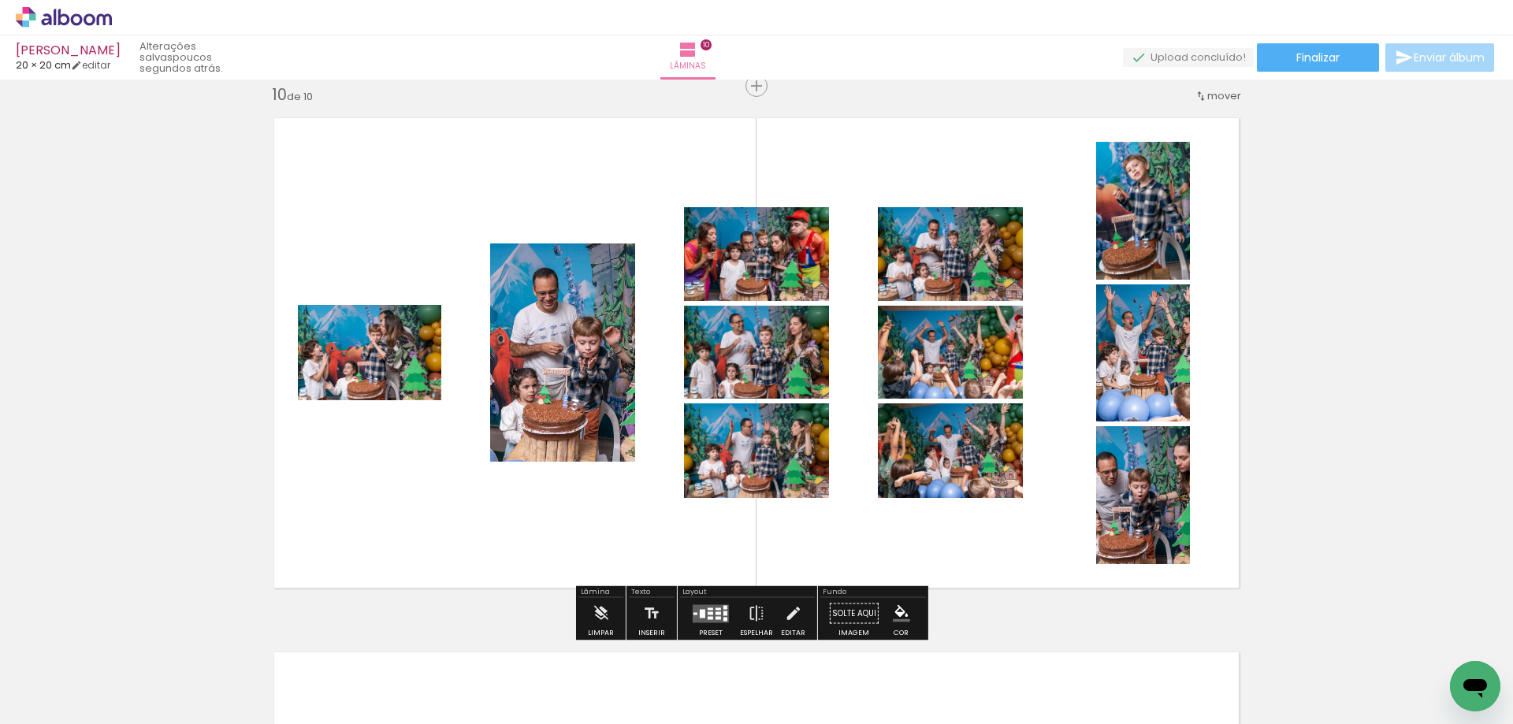
click at [700, 604] on div at bounding box center [710, 614] width 43 height 32
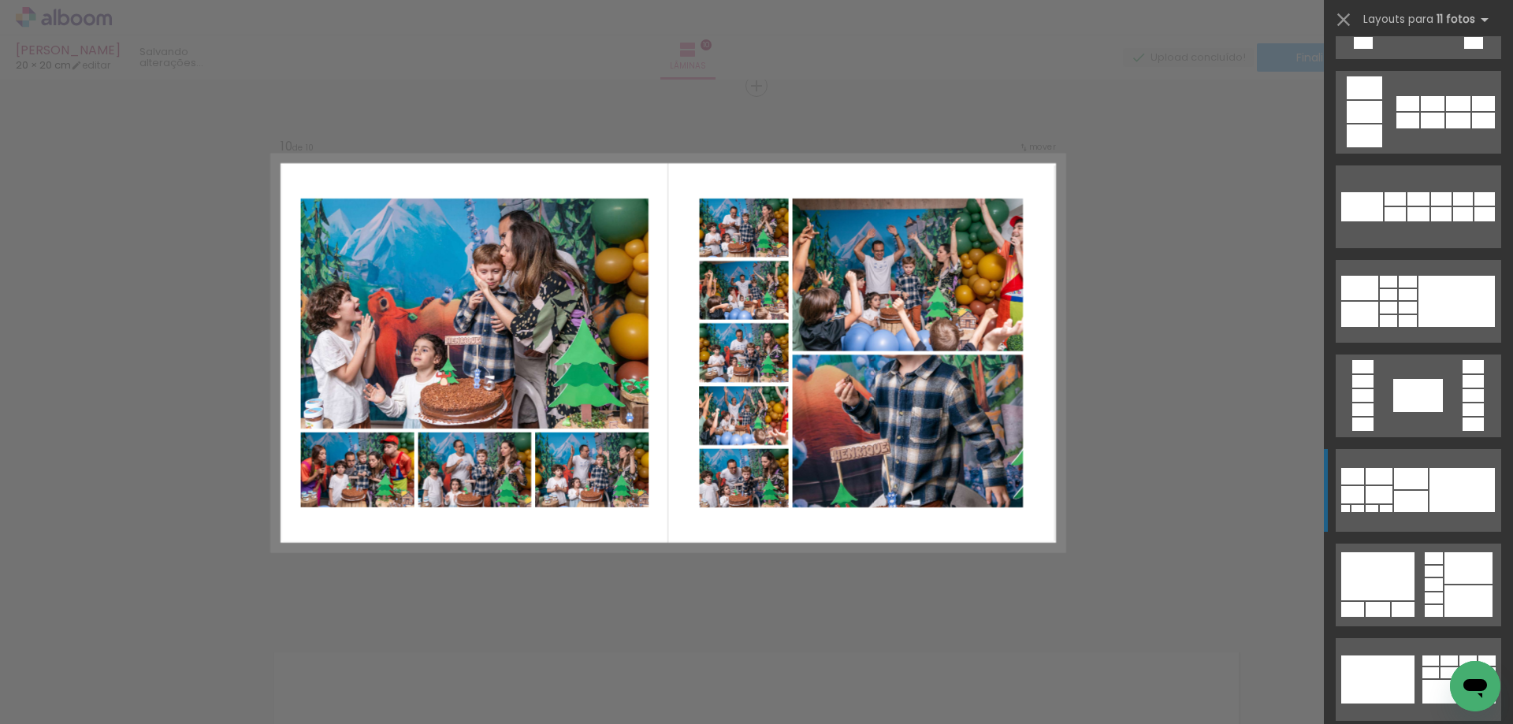
scroll to position [867, 0]
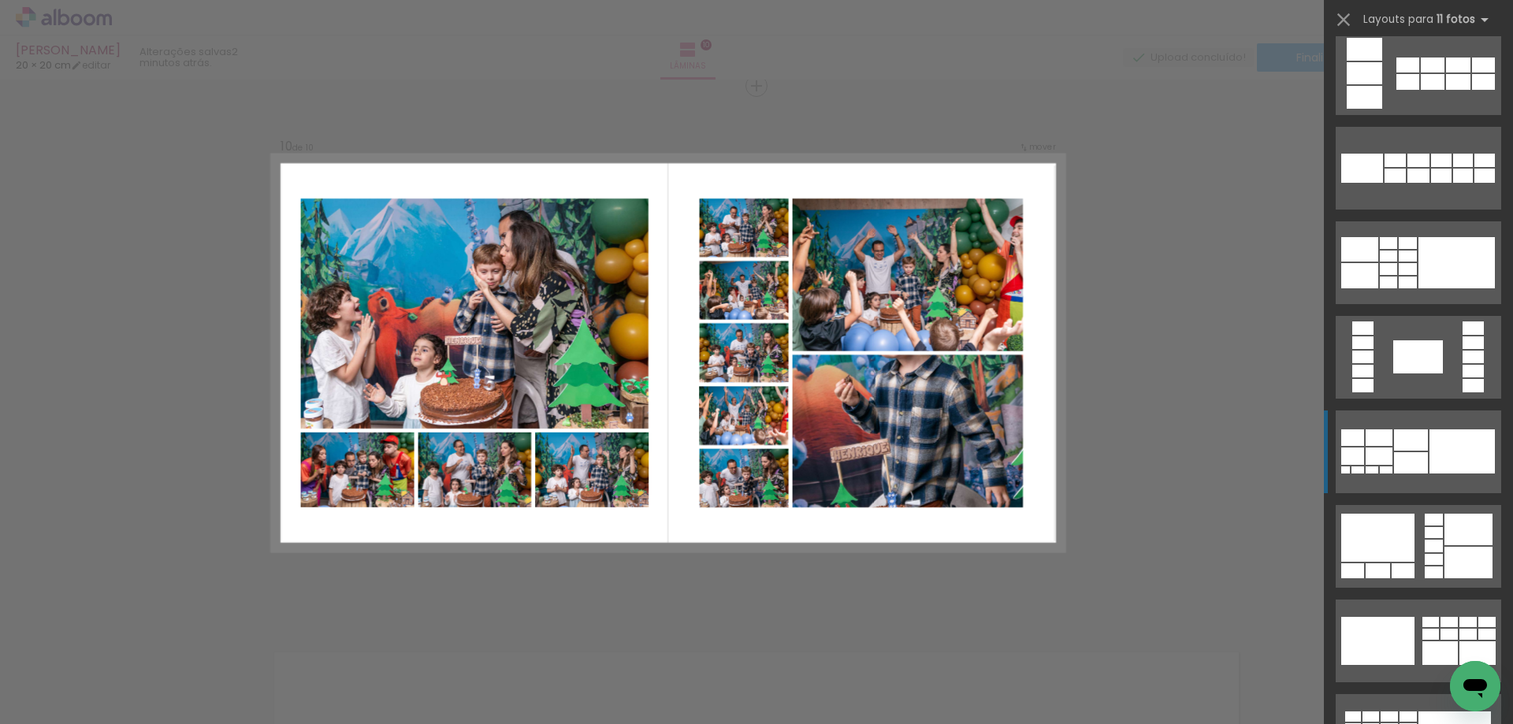
click at [1429, 522] on div at bounding box center [1434, 520] width 18 height 12
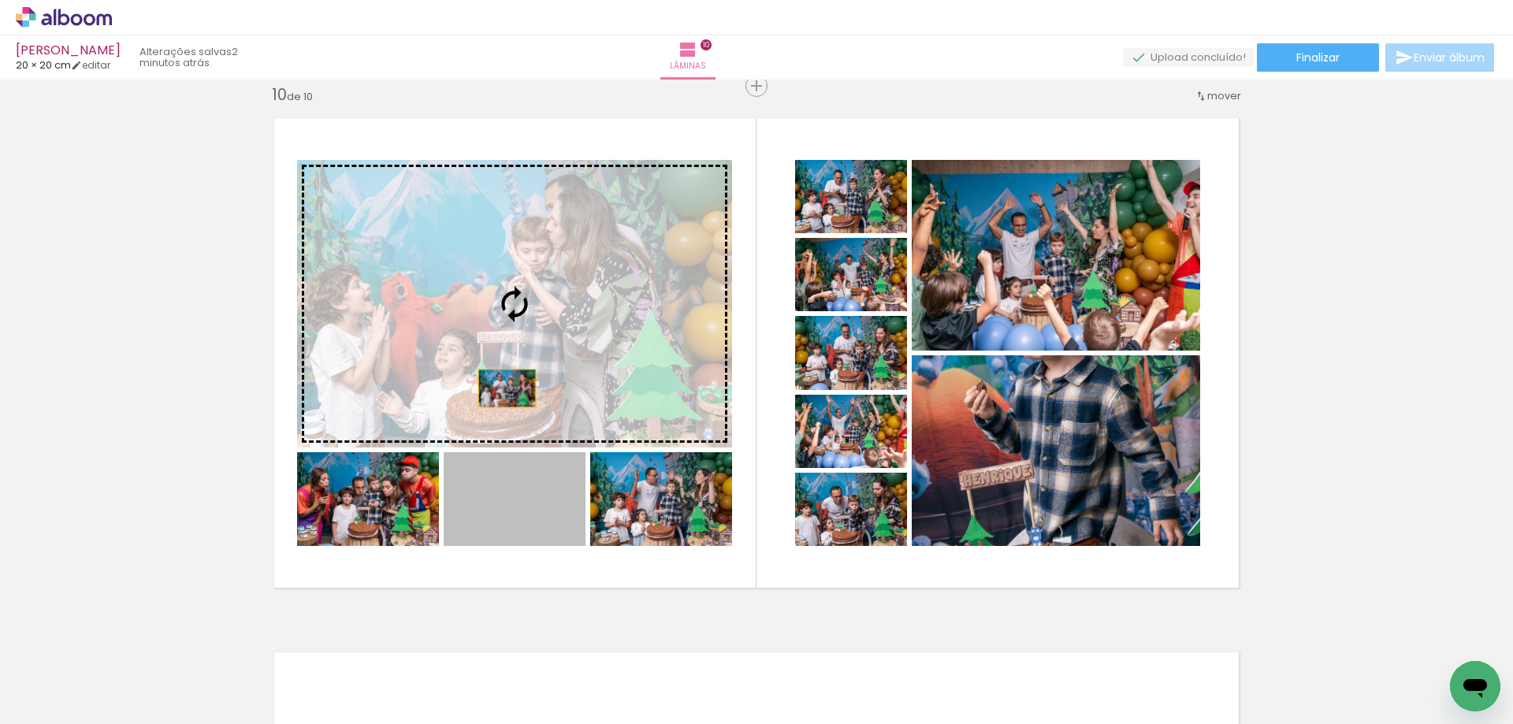
drag, startPoint x: 499, startPoint y: 512, endPoint x: 500, endPoint y: 388, distance: 123.7
click at [0, 0] on slot at bounding box center [0, 0] width 0 height 0
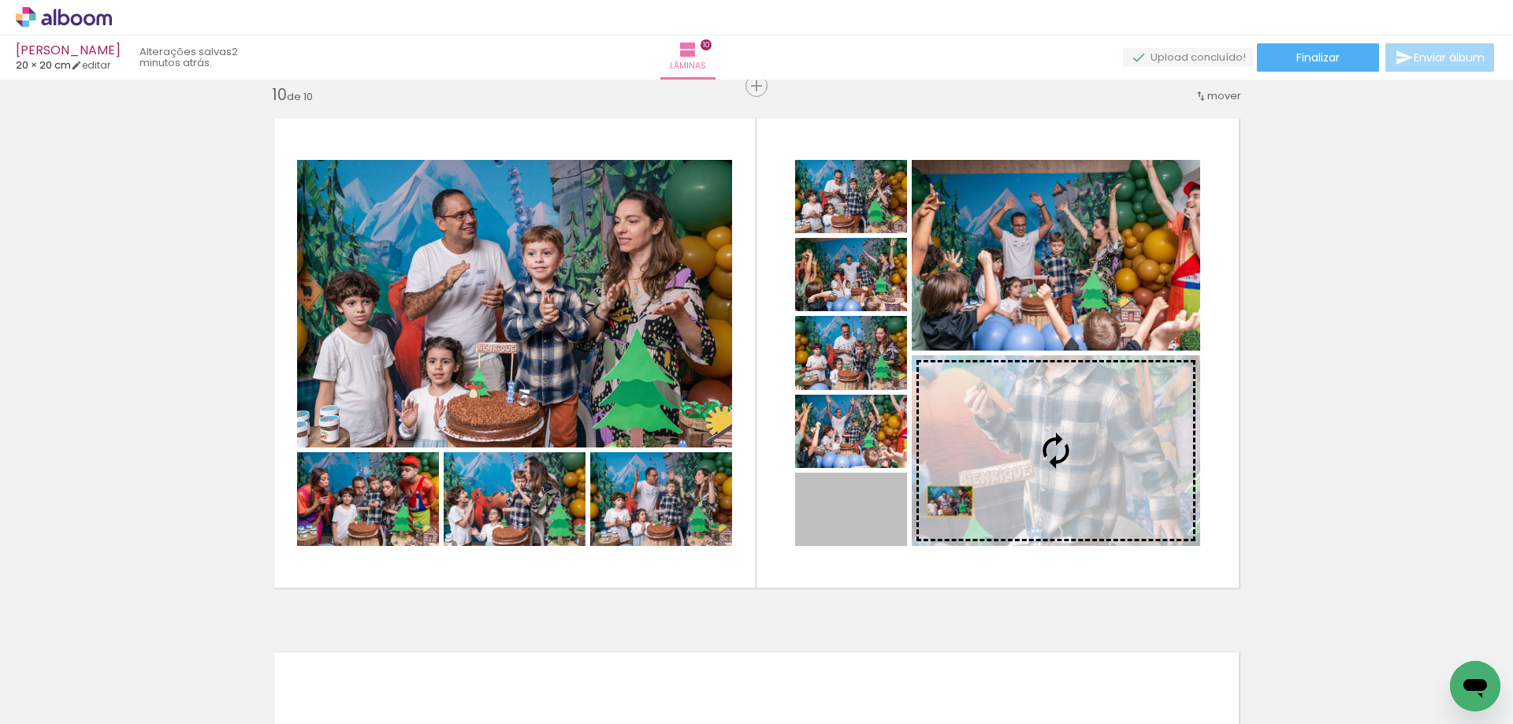
drag, startPoint x: 875, startPoint y: 515, endPoint x: 943, endPoint y: 501, distance: 69.2
click at [0, 0] on slot at bounding box center [0, 0] width 0 height 0
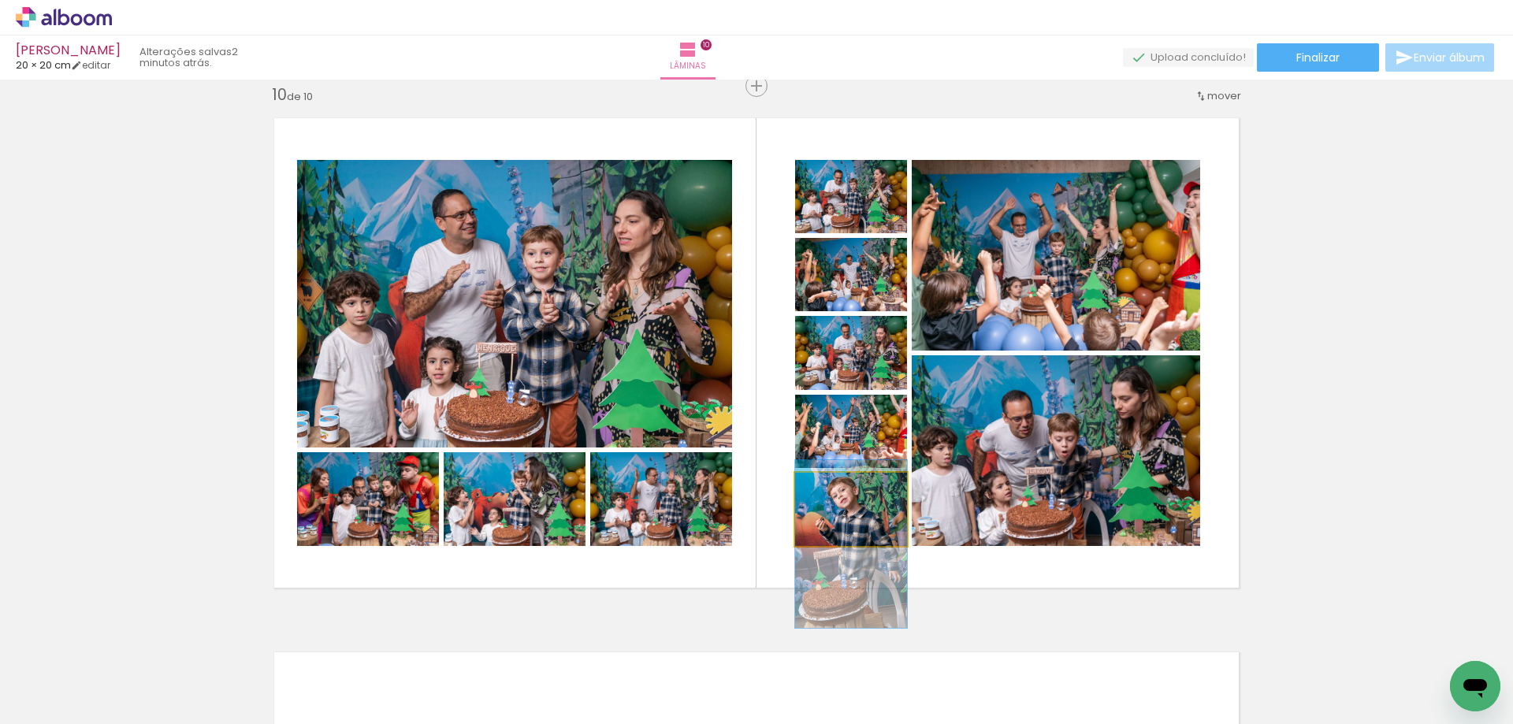
drag, startPoint x: 867, startPoint y: 518, endPoint x: 867, endPoint y: 552, distance: 34.7
click at [867, 552] on quentale-layouter at bounding box center [757, 353] width 990 height 495
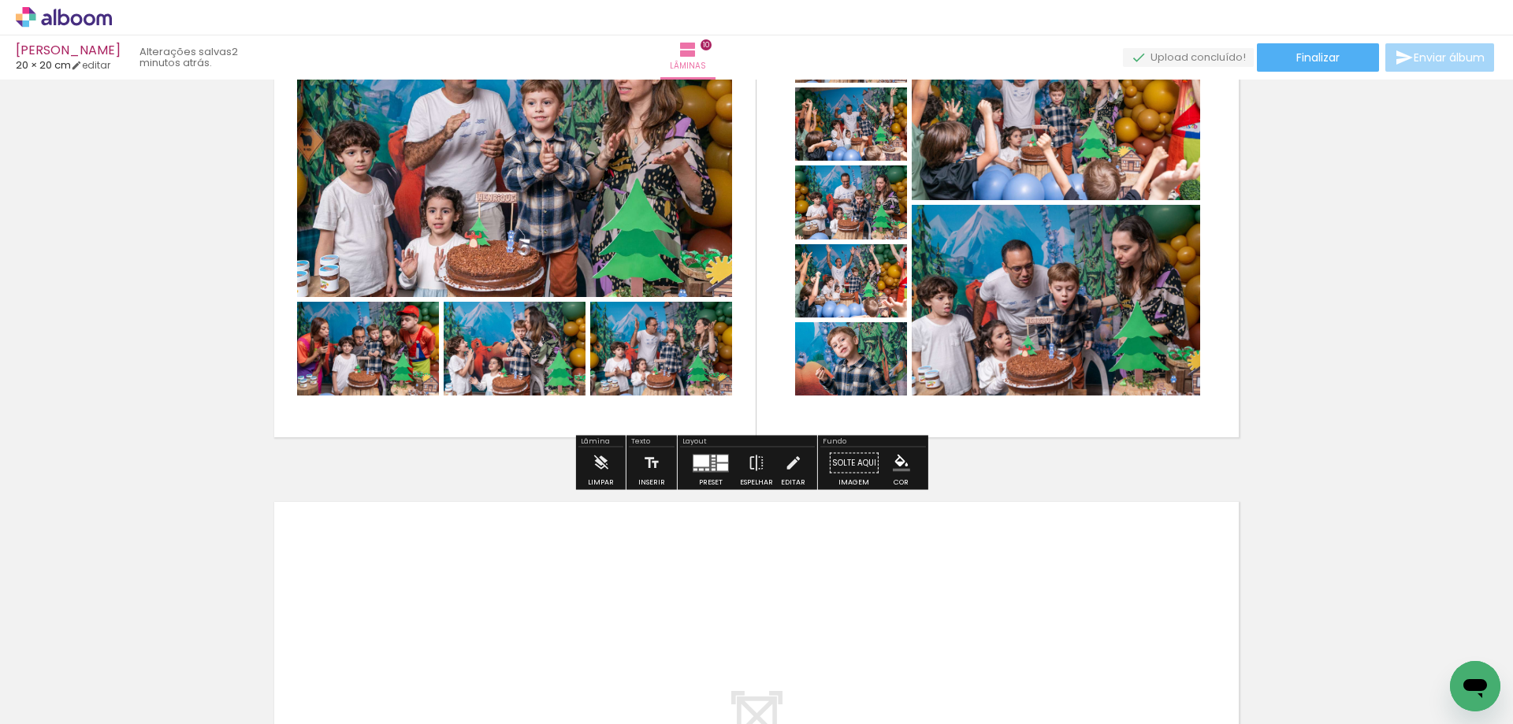
scroll to position [5064, 0]
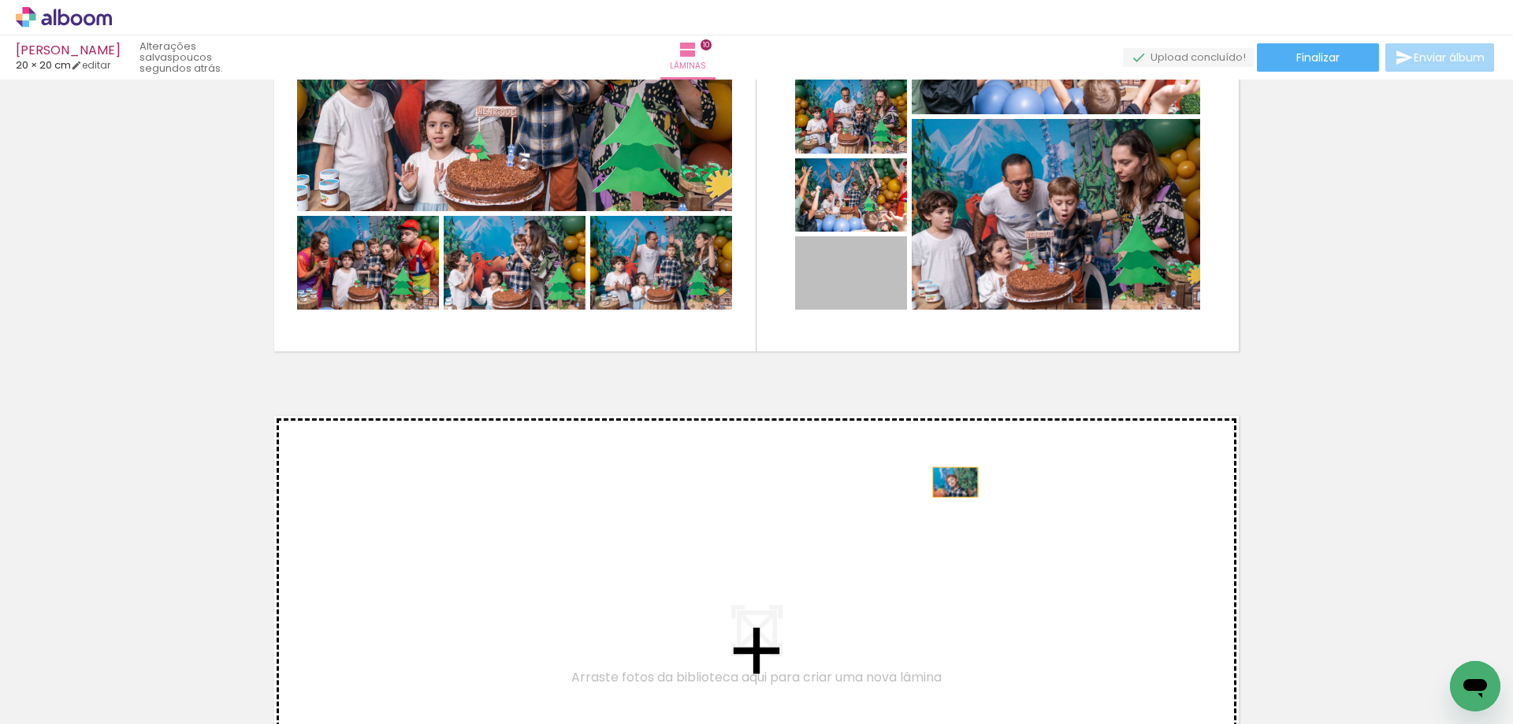
drag, startPoint x: 868, startPoint y: 283, endPoint x: 950, endPoint y: 484, distance: 217.0
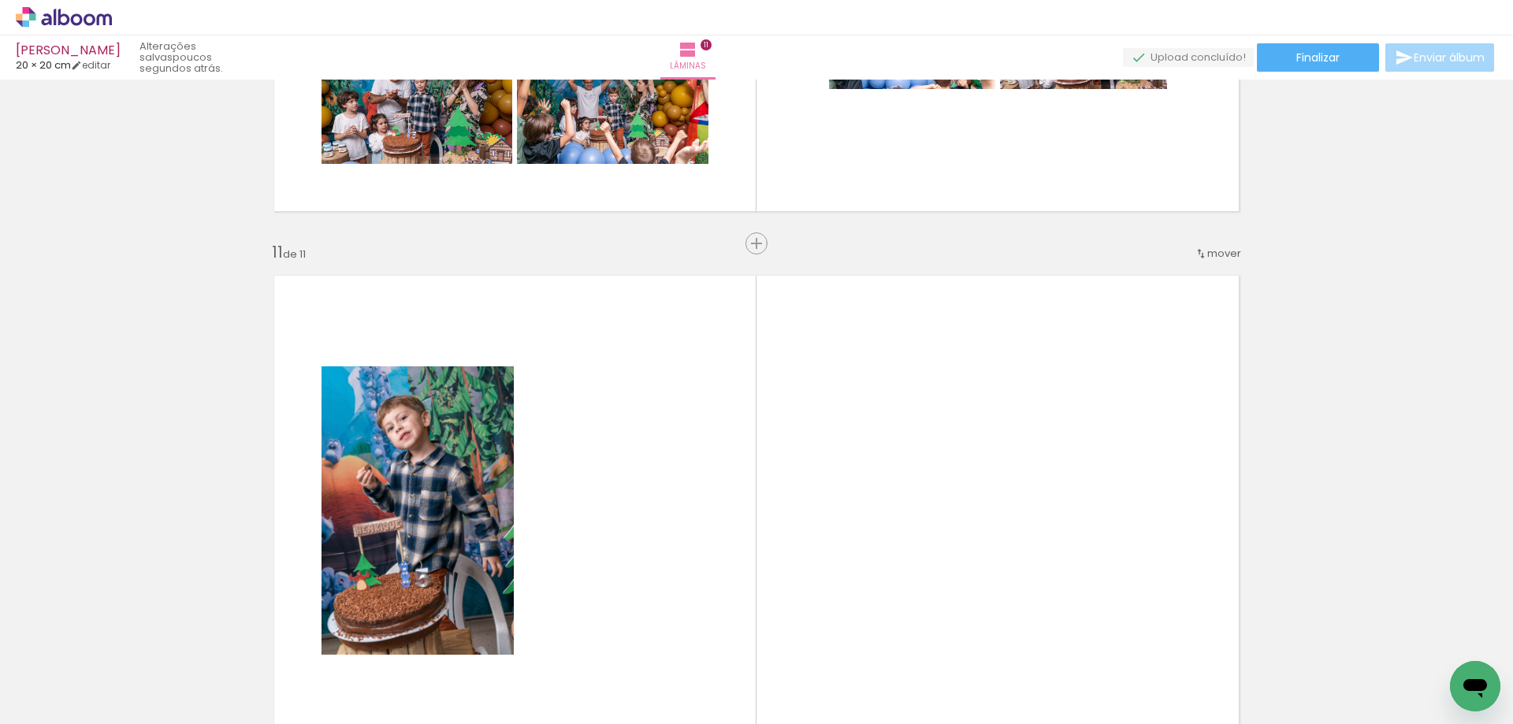
scroll to position [0, 5593]
click at [42, 702] on span "Adicionar Fotos" at bounding box center [55, 702] width 47 height 17
click at [0, 0] on input "file" at bounding box center [0, 0] width 0 height 0
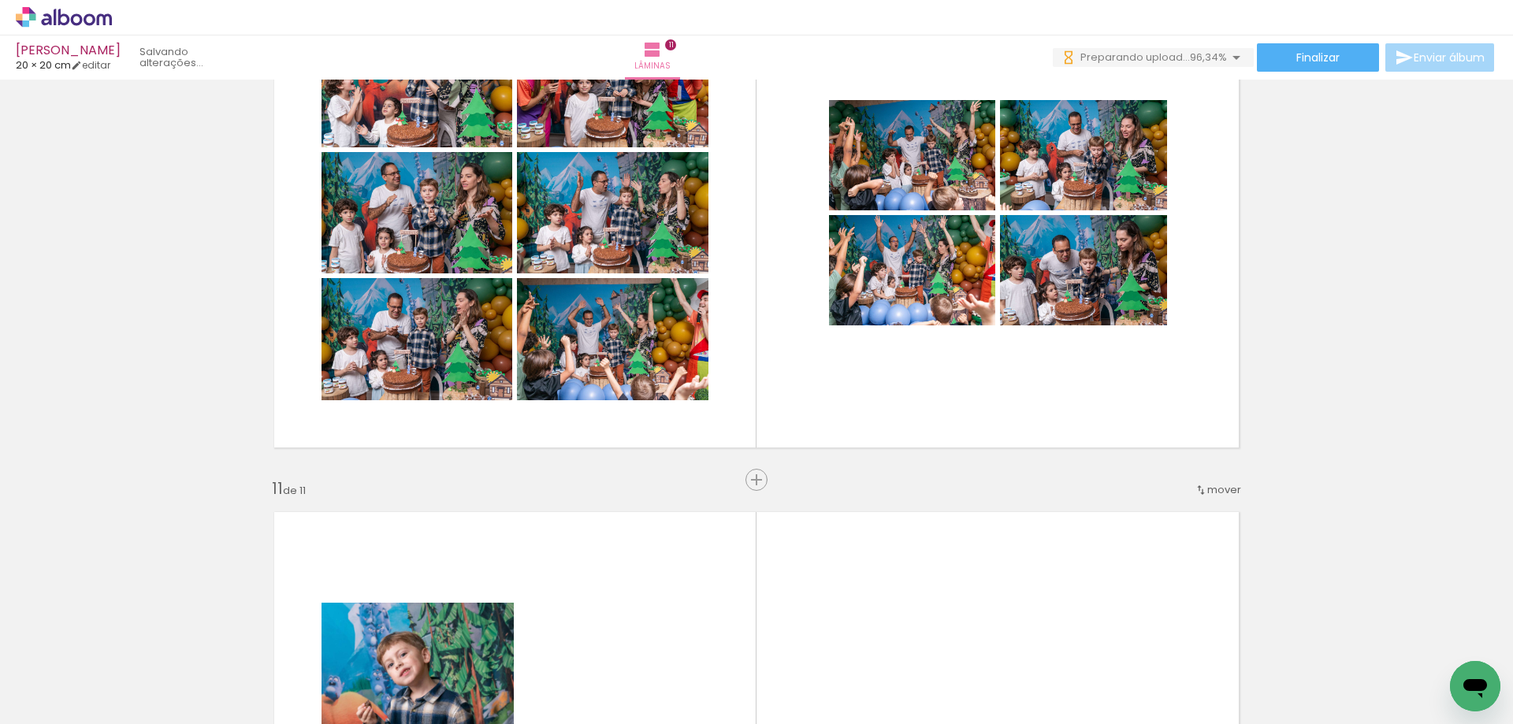
scroll to position [4889, 0]
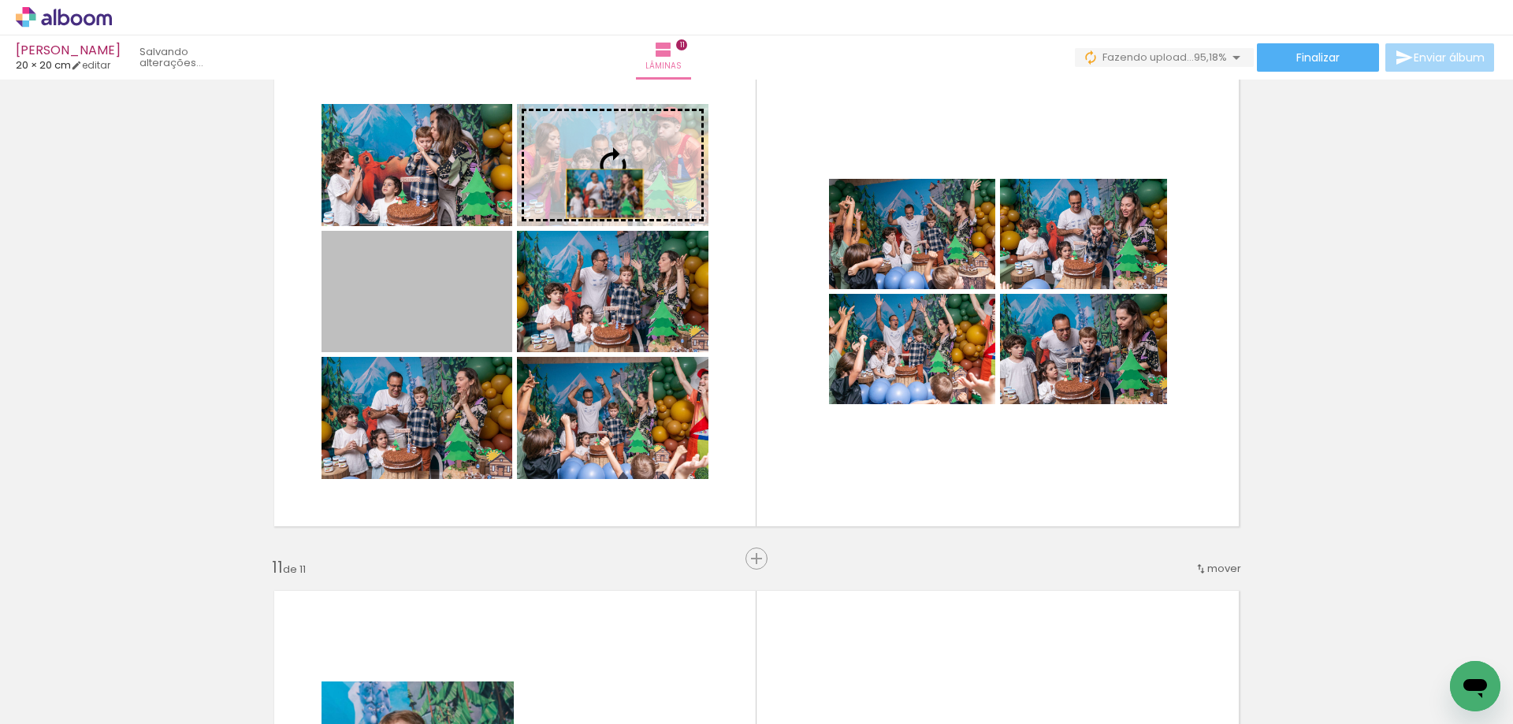
drag, startPoint x: 429, startPoint y: 298, endPoint x: 598, endPoint y: 194, distance: 198.1
click at [0, 0] on slot at bounding box center [0, 0] width 0 height 0
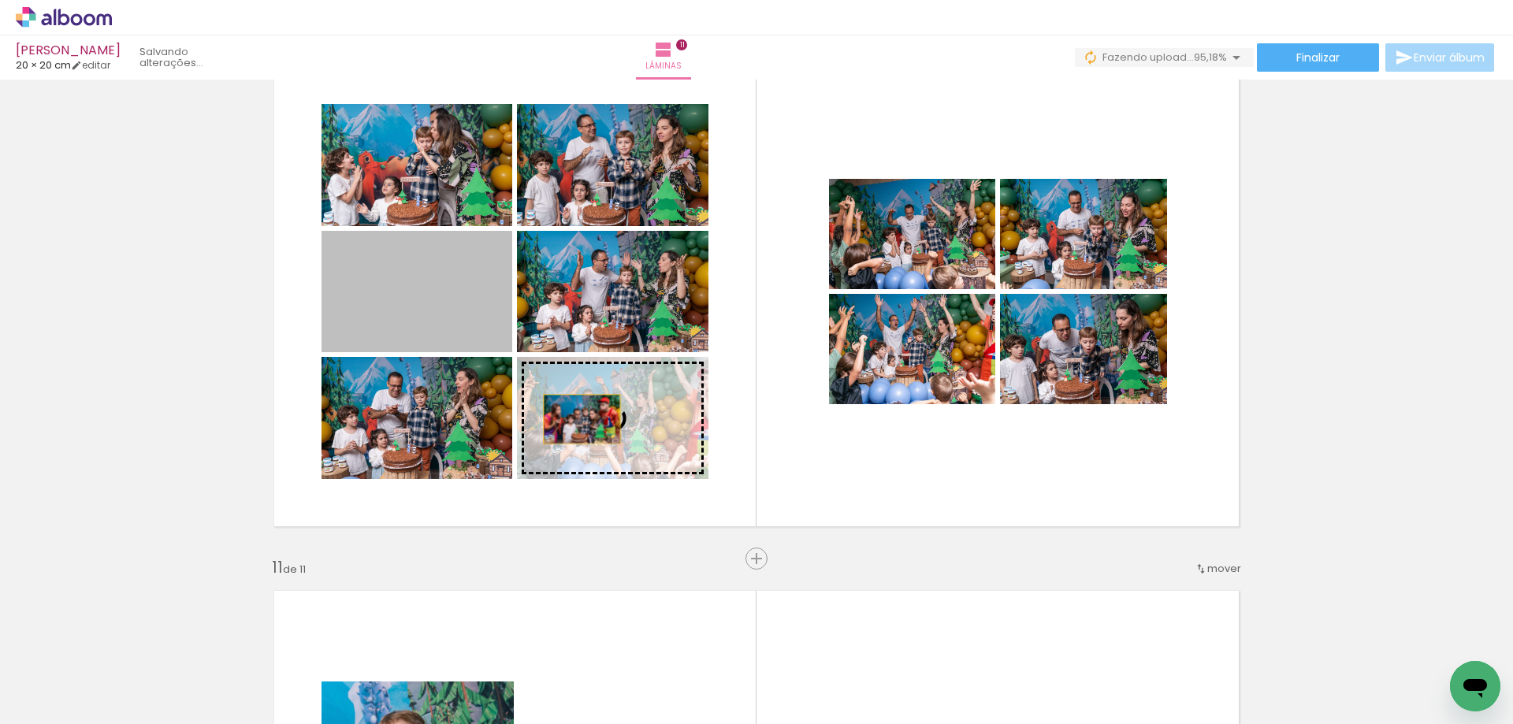
drag, startPoint x: 445, startPoint y: 305, endPoint x: 575, endPoint y: 419, distance: 173.1
click at [0, 0] on slot at bounding box center [0, 0] width 0 height 0
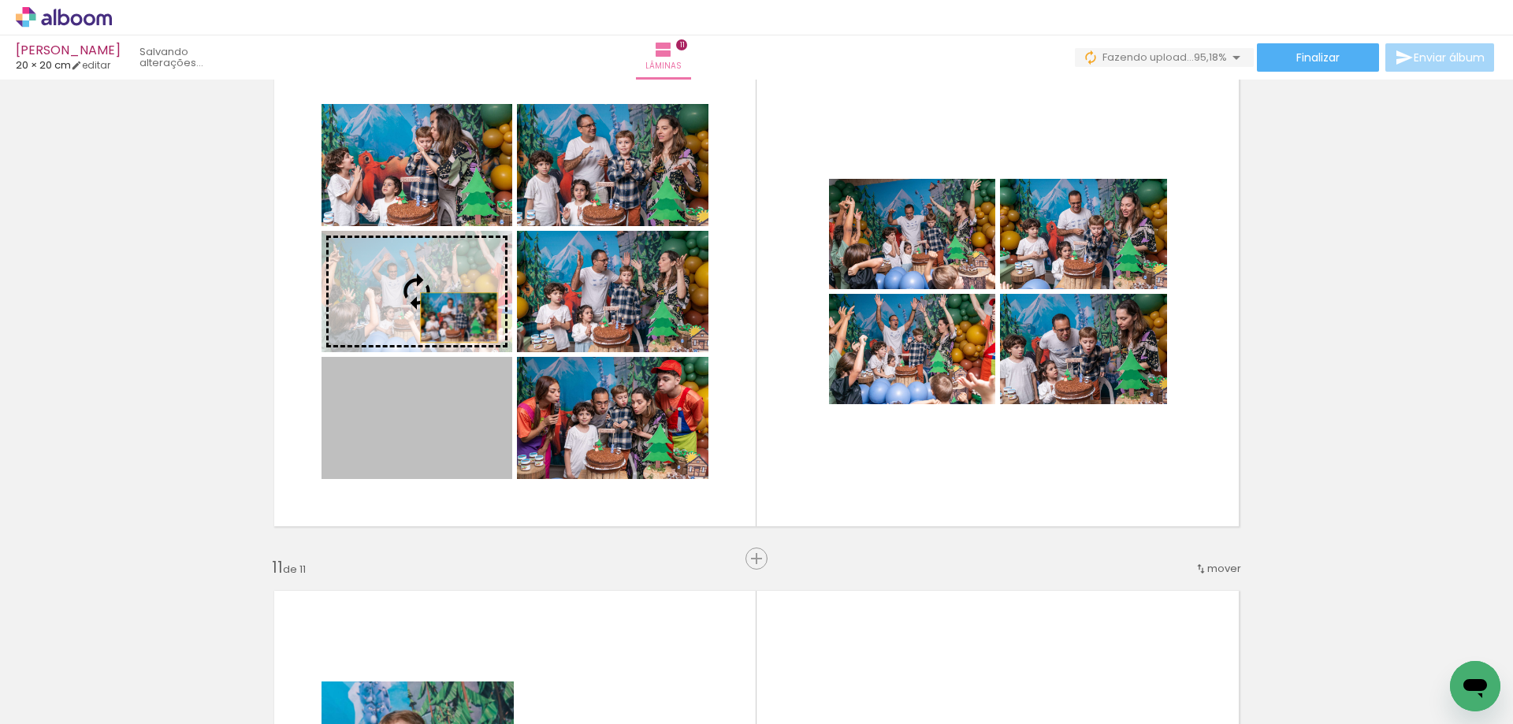
drag, startPoint x: 449, startPoint y: 422, endPoint x: 452, endPoint y: 318, distance: 104.9
click at [0, 0] on slot at bounding box center [0, 0] width 0 height 0
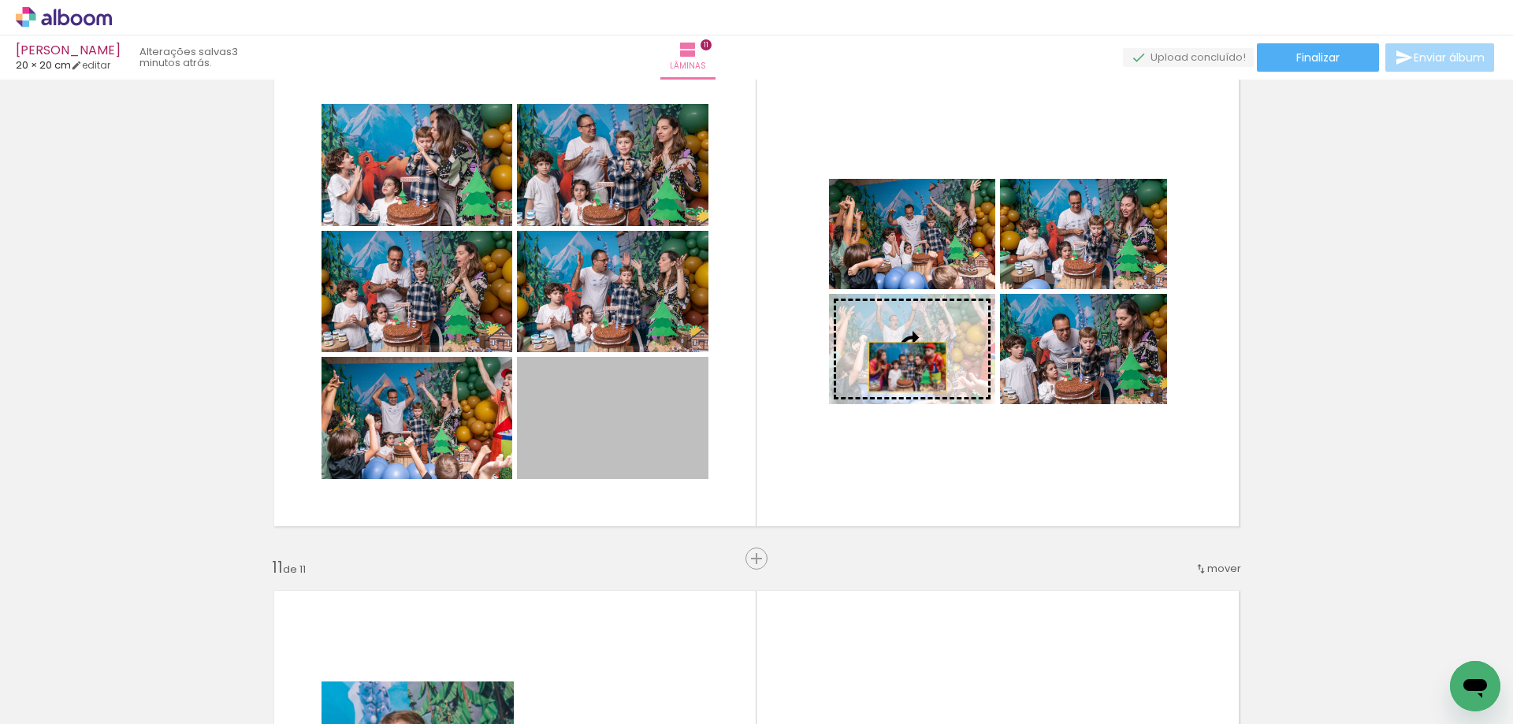
drag, startPoint x: 630, startPoint y: 426, endPoint x: 901, endPoint y: 367, distance: 276.7
click at [0, 0] on slot at bounding box center [0, 0] width 0 height 0
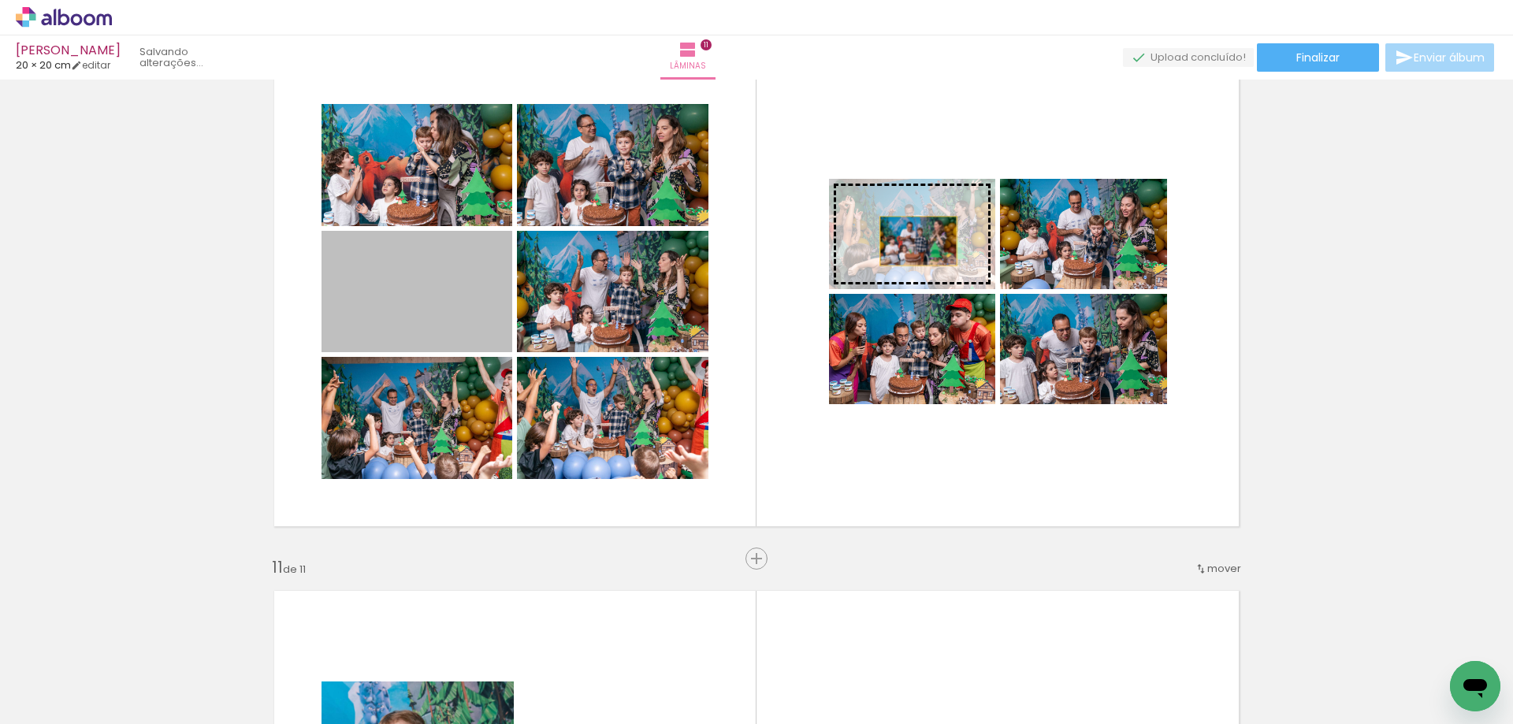
drag, startPoint x: 443, startPoint y: 294, endPoint x: 912, endPoint y: 241, distance: 471.8
click at [0, 0] on slot at bounding box center [0, 0] width 0 height 0
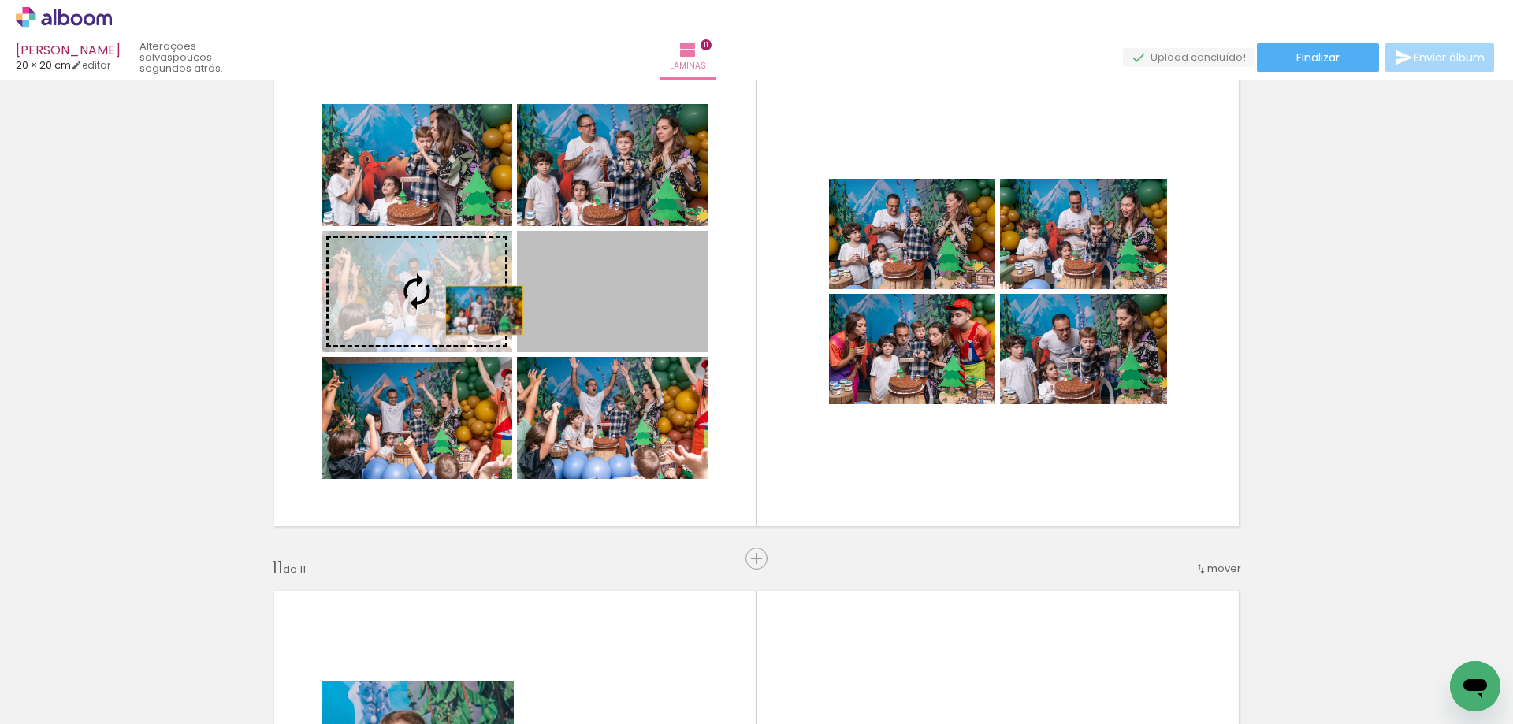
drag, startPoint x: 599, startPoint y: 307, endPoint x: 478, endPoint y: 310, distance: 121.4
click at [0, 0] on slot at bounding box center [0, 0] width 0 height 0
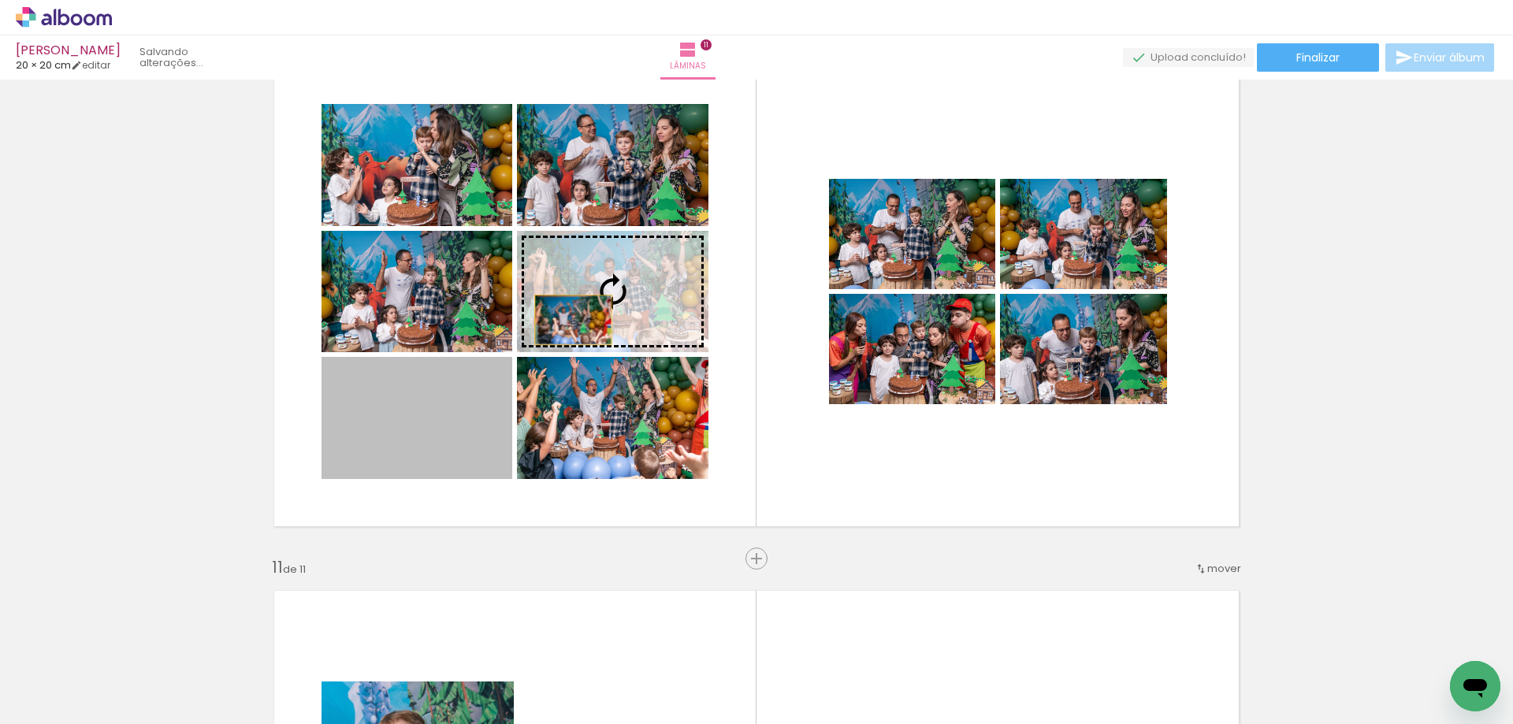
drag, startPoint x: 448, startPoint y: 437, endPoint x: 567, endPoint y: 320, distance: 166.6
click at [0, 0] on slot at bounding box center [0, 0] width 0 height 0
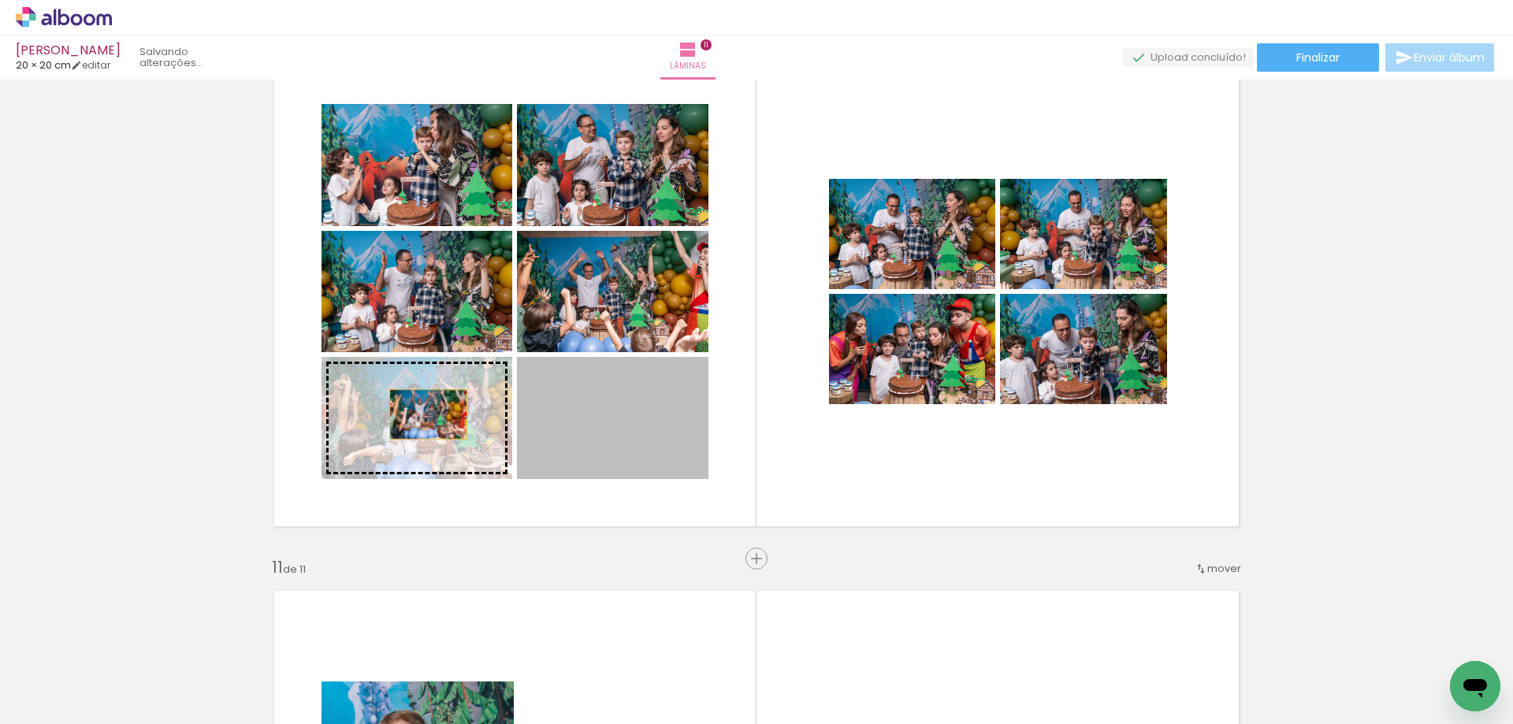
drag, startPoint x: 635, startPoint y: 422, endPoint x: 422, endPoint y: 414, distance: 213.7
click at [0, 0] on slot at bounding box center [0, 0] width 0 height 0
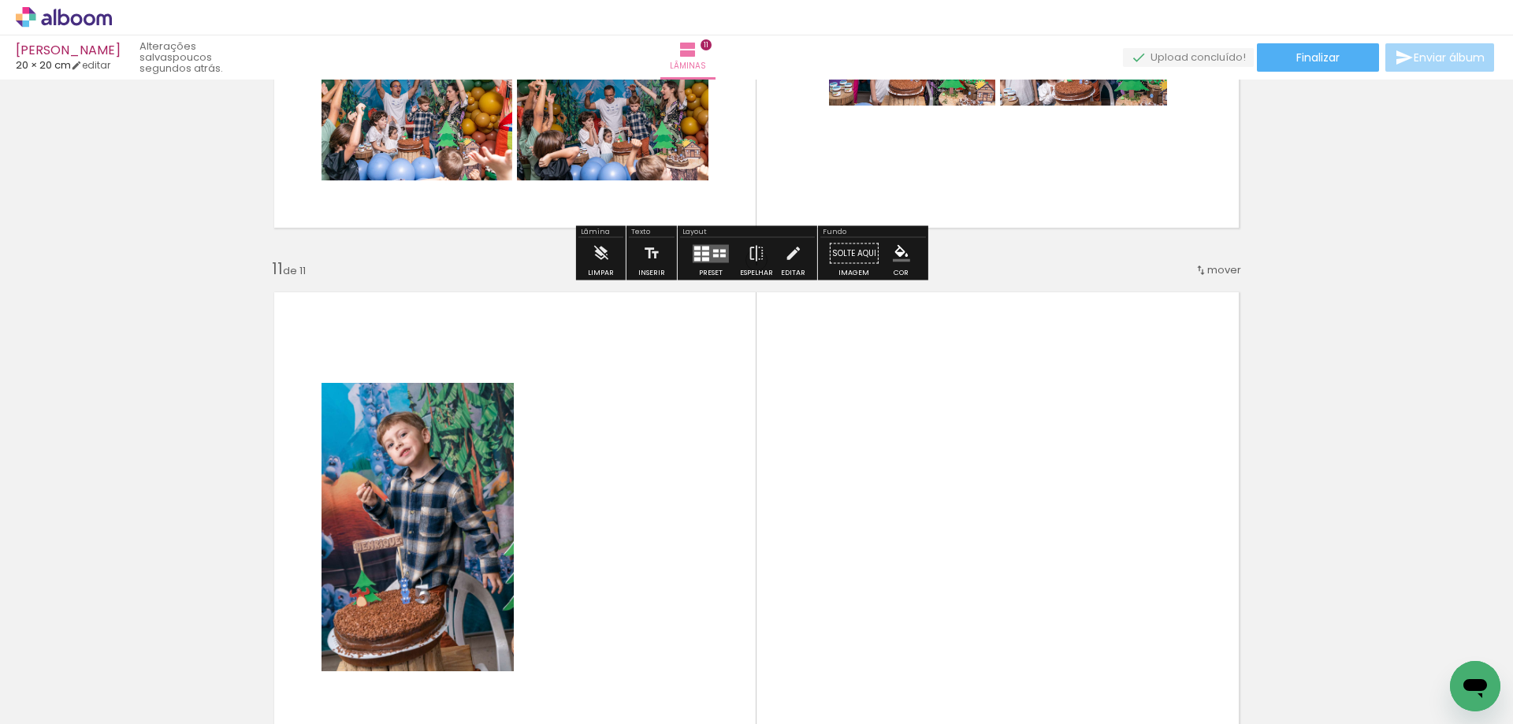
scroll to position [5205, 0]
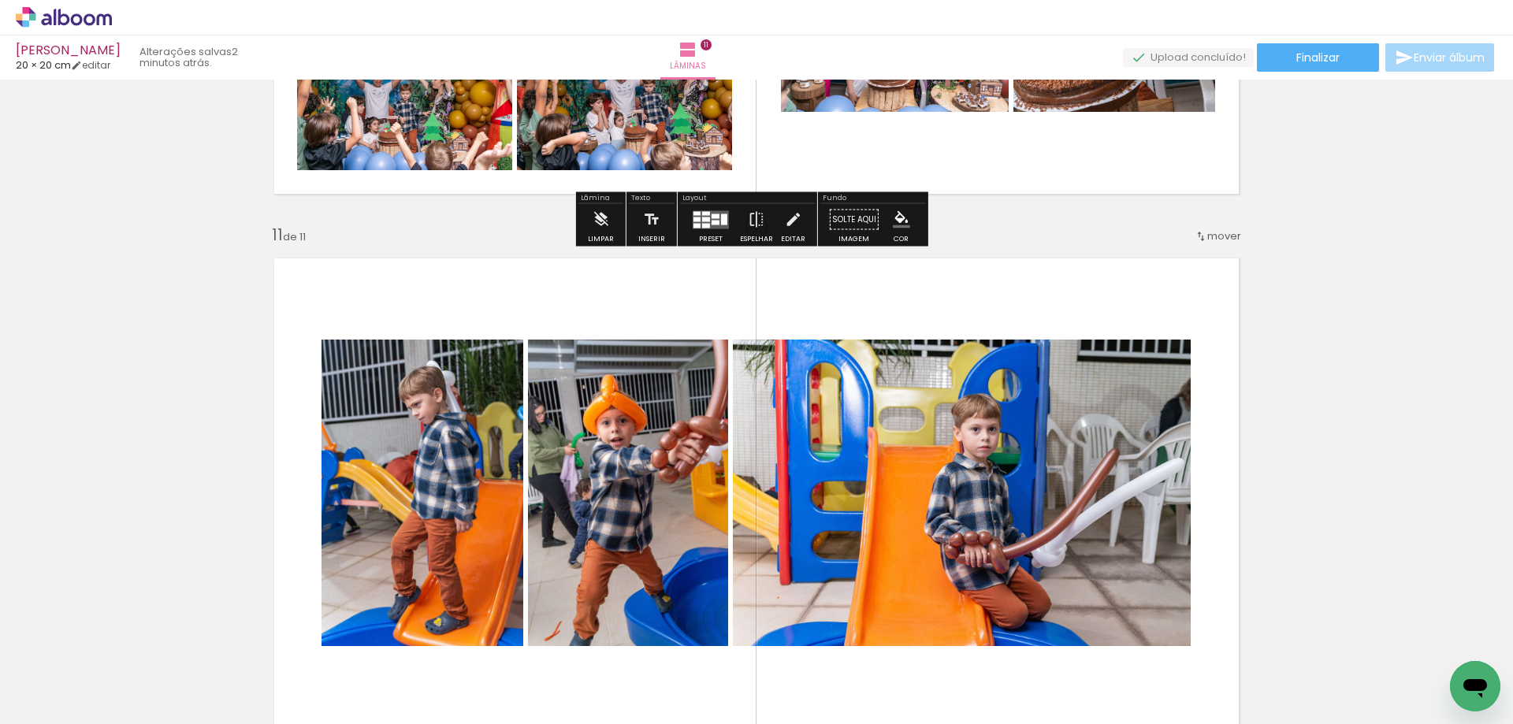
scroll to position [5262, 0]
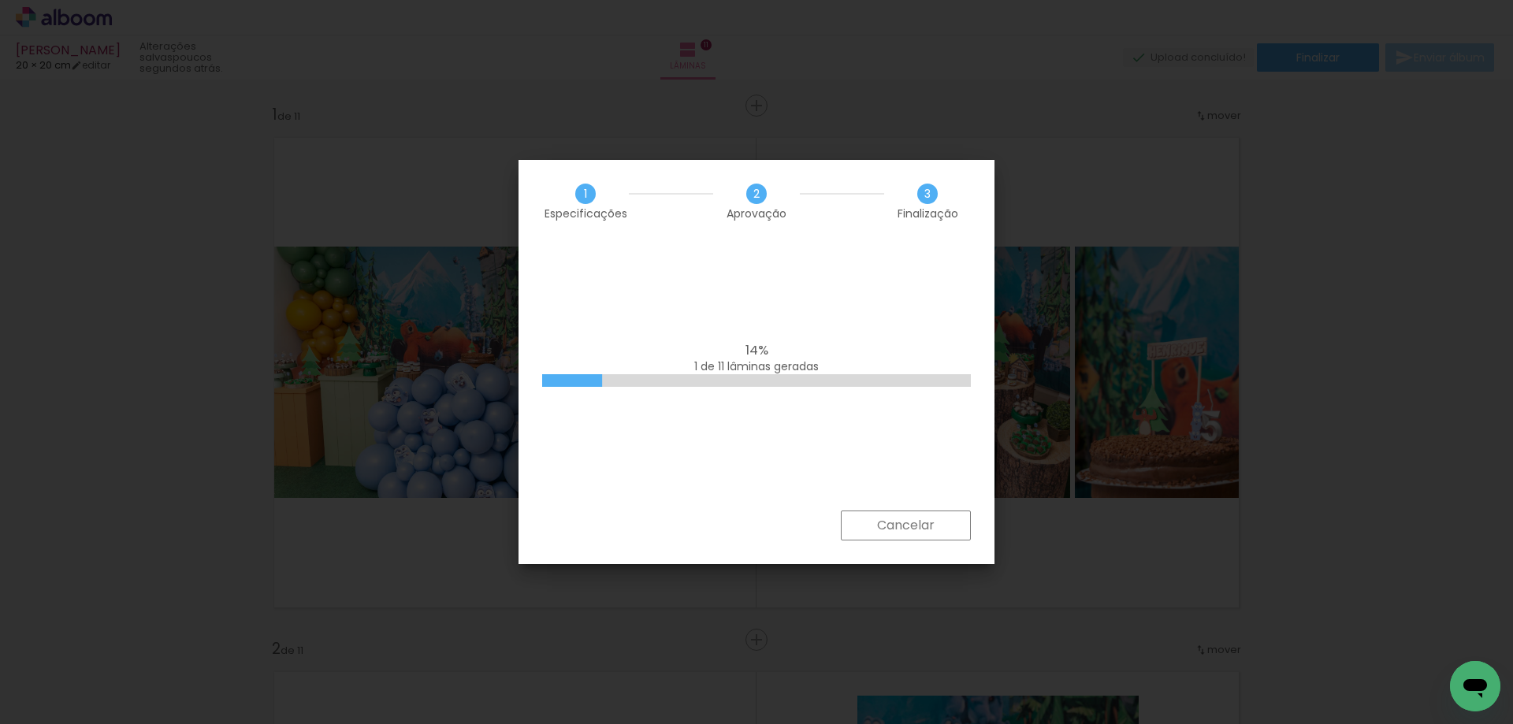
scroll to position [0, 6034]
click at [0, 0] on slot "Cancelar" at bounding box center [0, 0] width 0 height 0
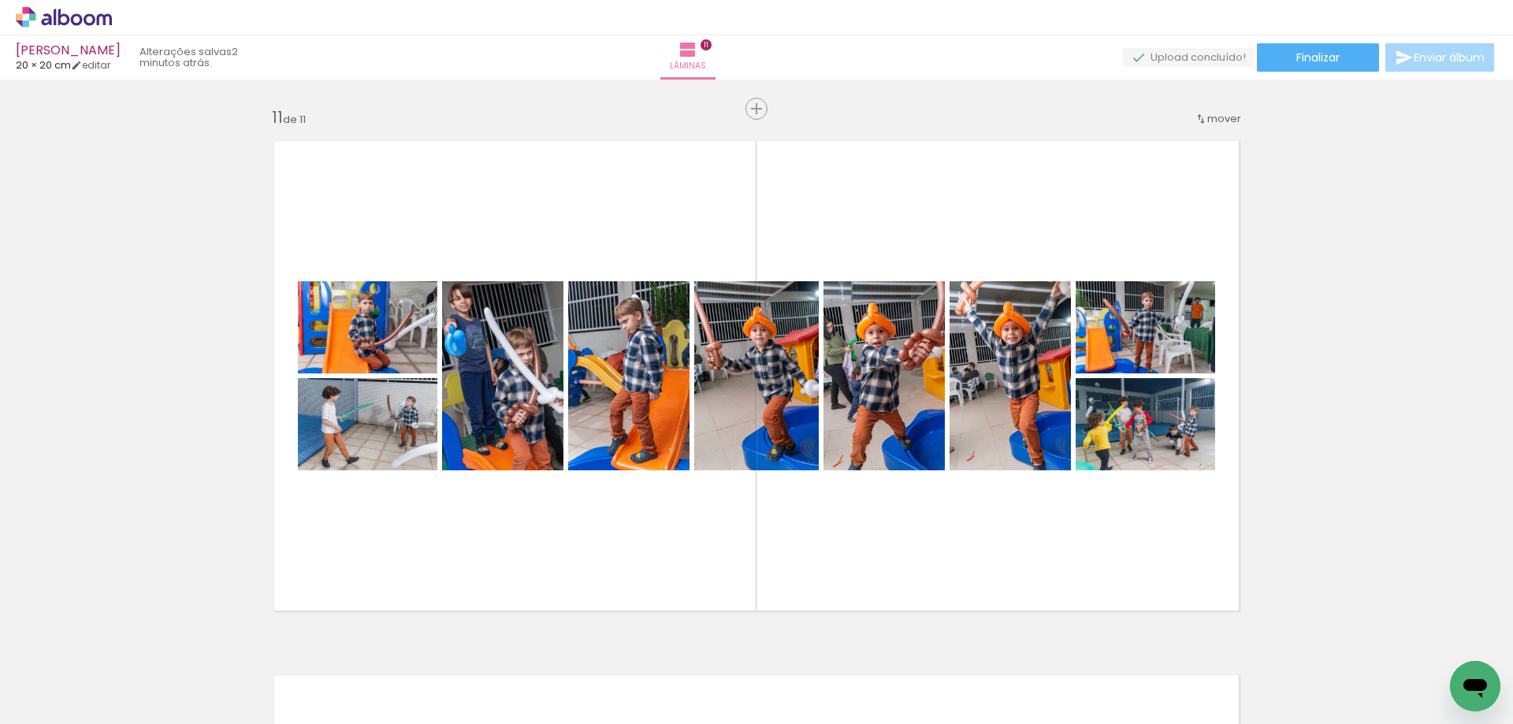
scroll to position [5358, 0]
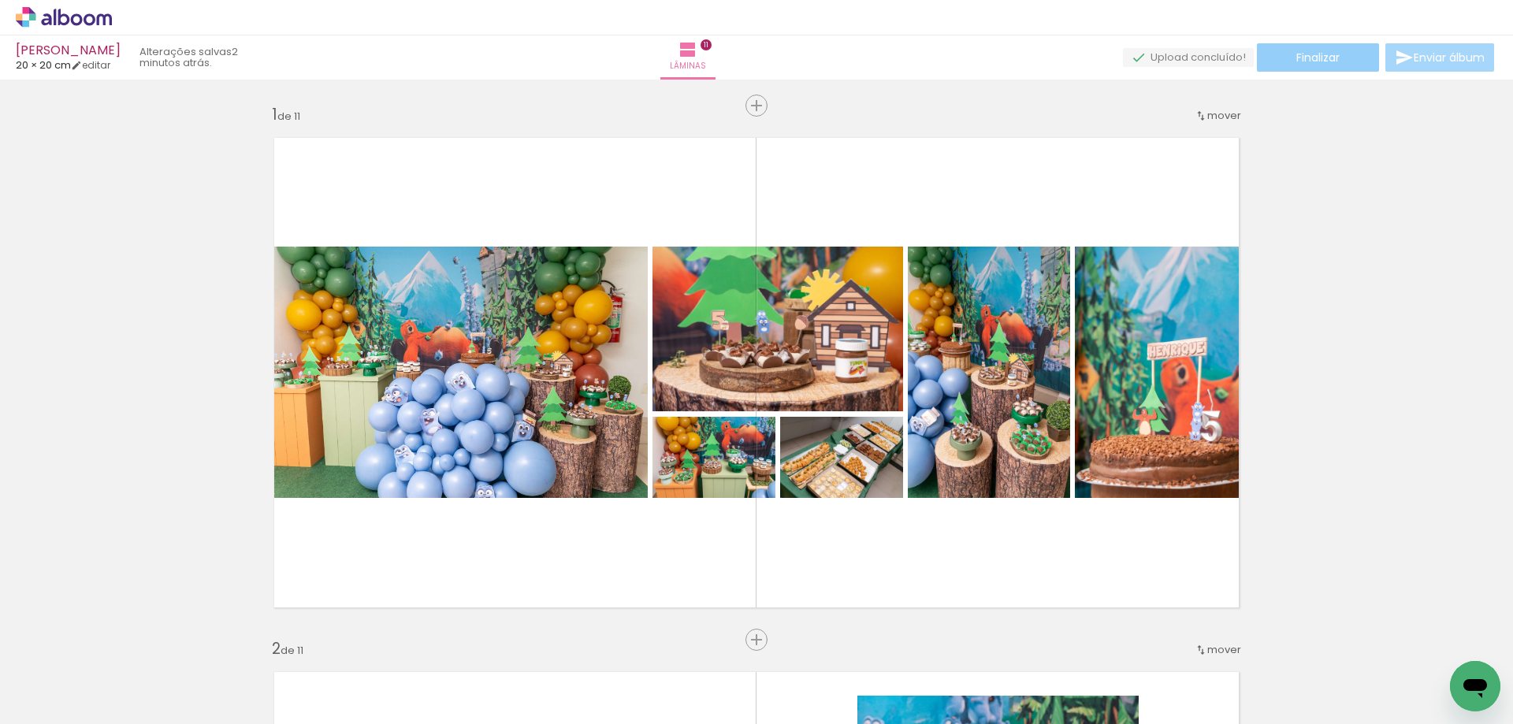
click at [1330, 56] on span "Finalizar" at bounding box center [1317, 57] width 43 height 11
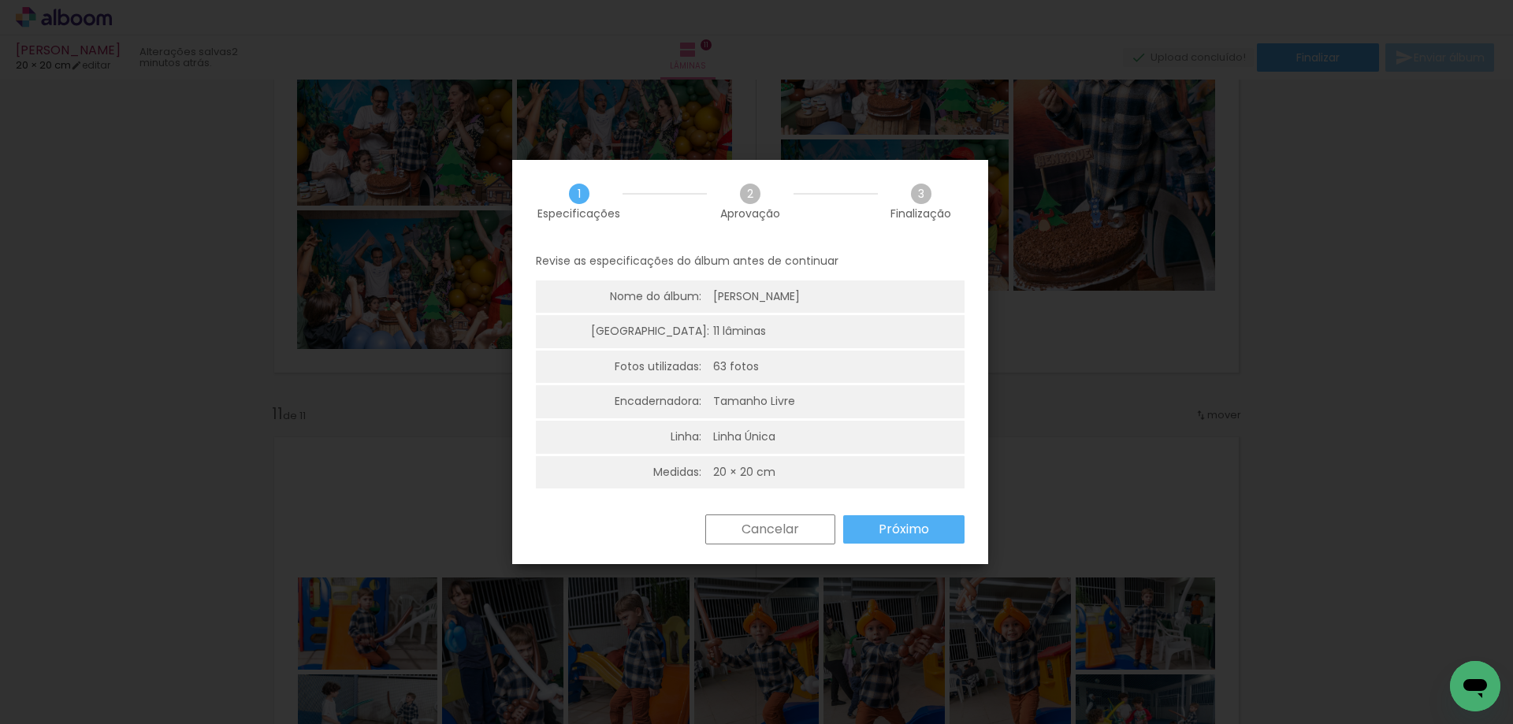
scroll to position [0, 6034]
click at [0, 0] on slot "Próximo" at bounding box center [0, 0] width 0 height 0
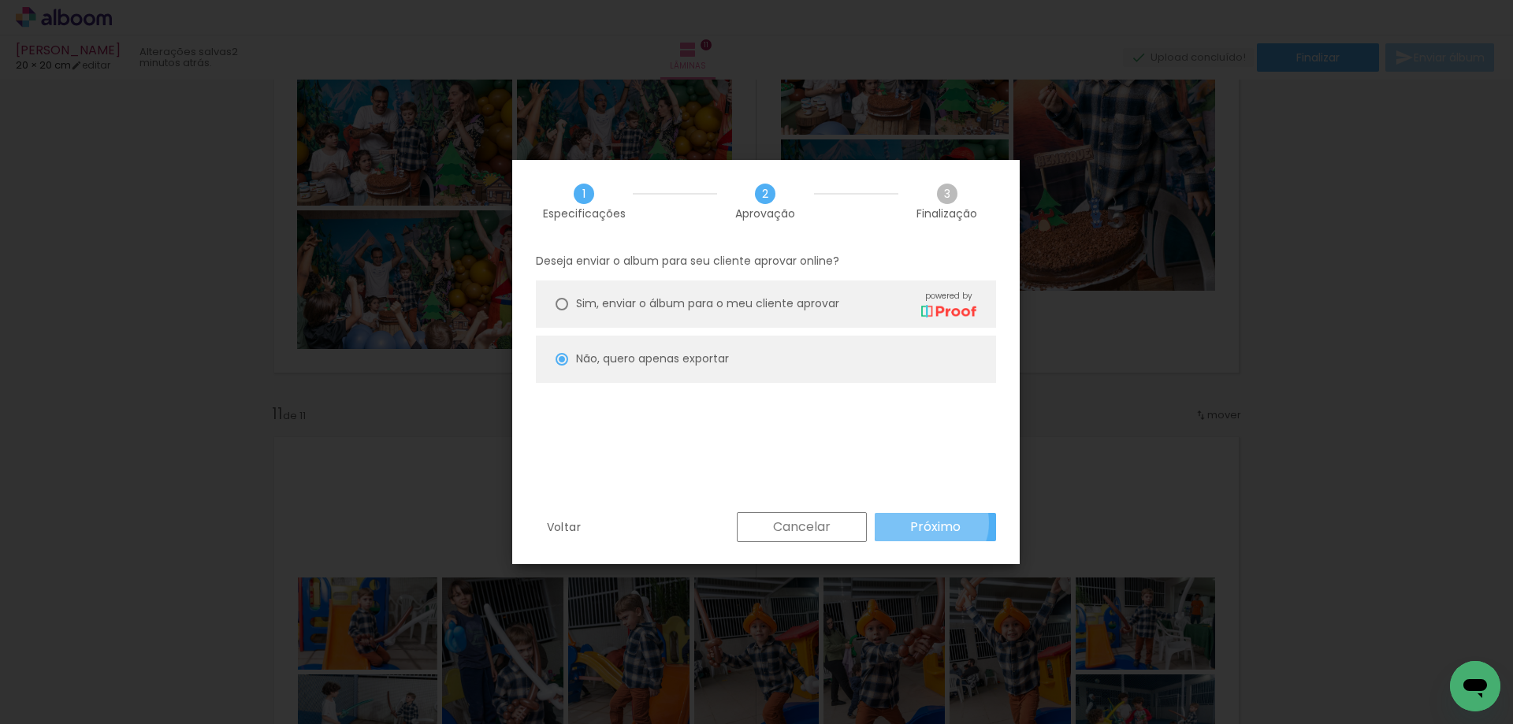
click at [0, 0] on slot "Próximo" at bounding box center [0, 0] width 0 height 0
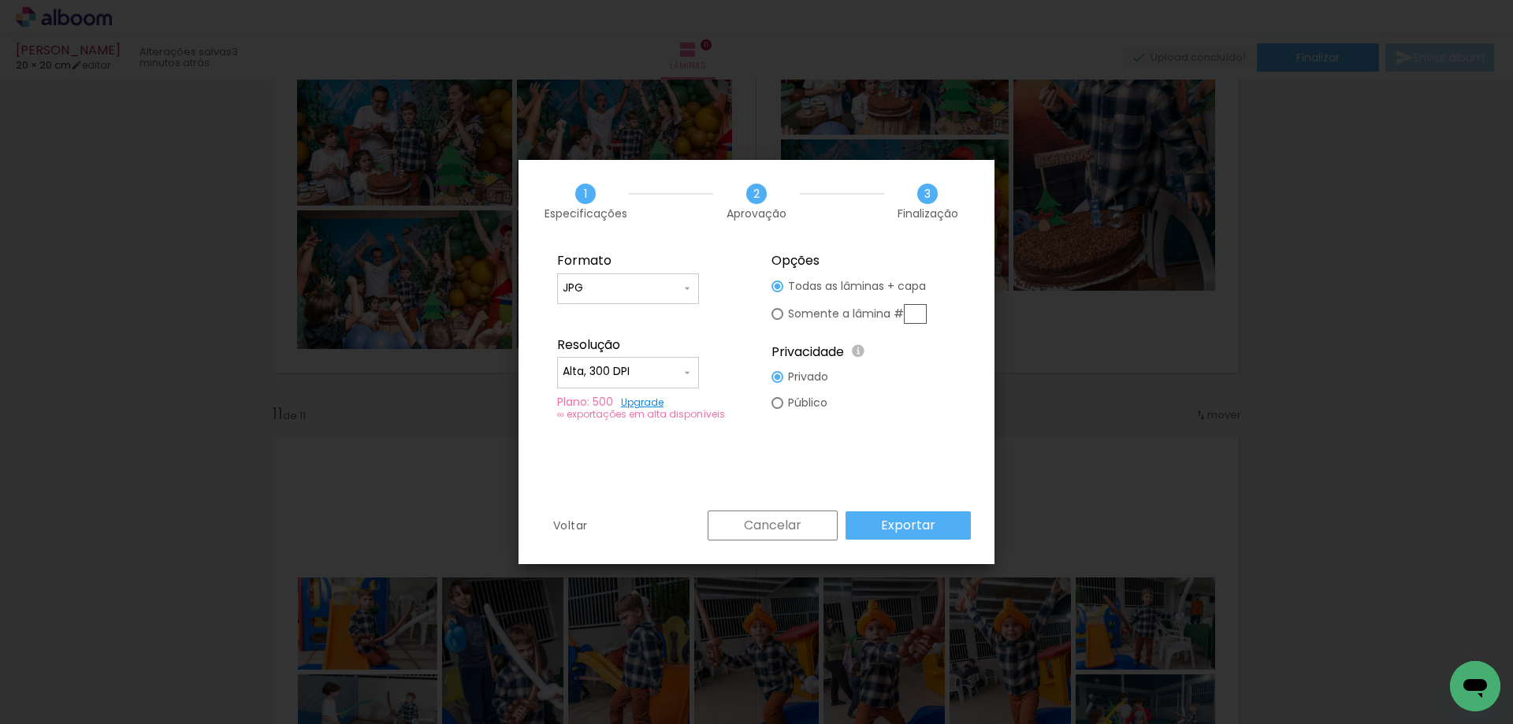
click at [687, 373] on iron-icon at bounding box center [687, 372] width 13 height 13
click at [672, 400] on paper-item "Baixa" at bounding box center [628, 401] width 142 height 32
type input "Baixa"
click at [0, 0] on slot "Exportar" at bounding box center [0, 0] width 0 height 0
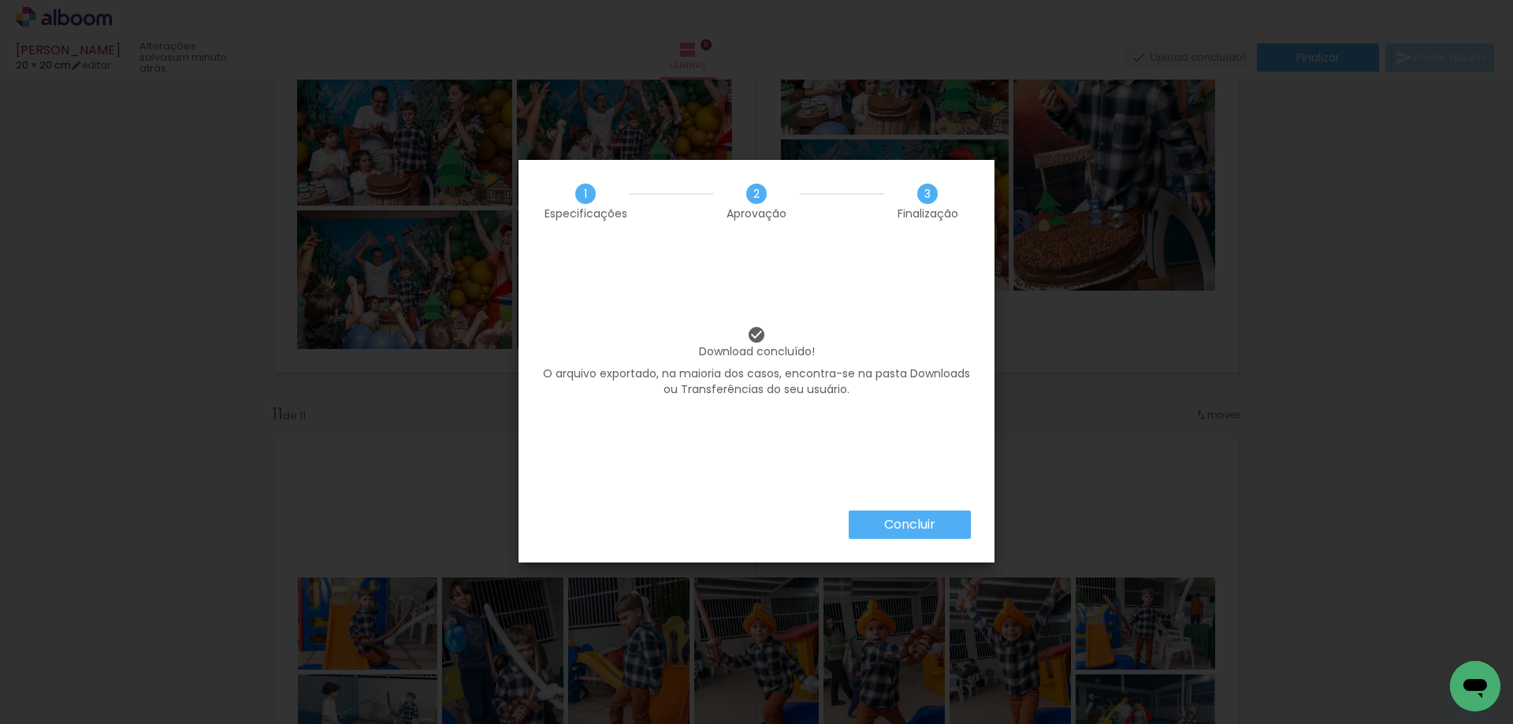
scroll to position [0, 6034]
click at [0, 0] on slot "Concluir" at bounding box center [0, 0] width 0 height 0
